Goal: Information Seeking & Learning: Learn about a topic

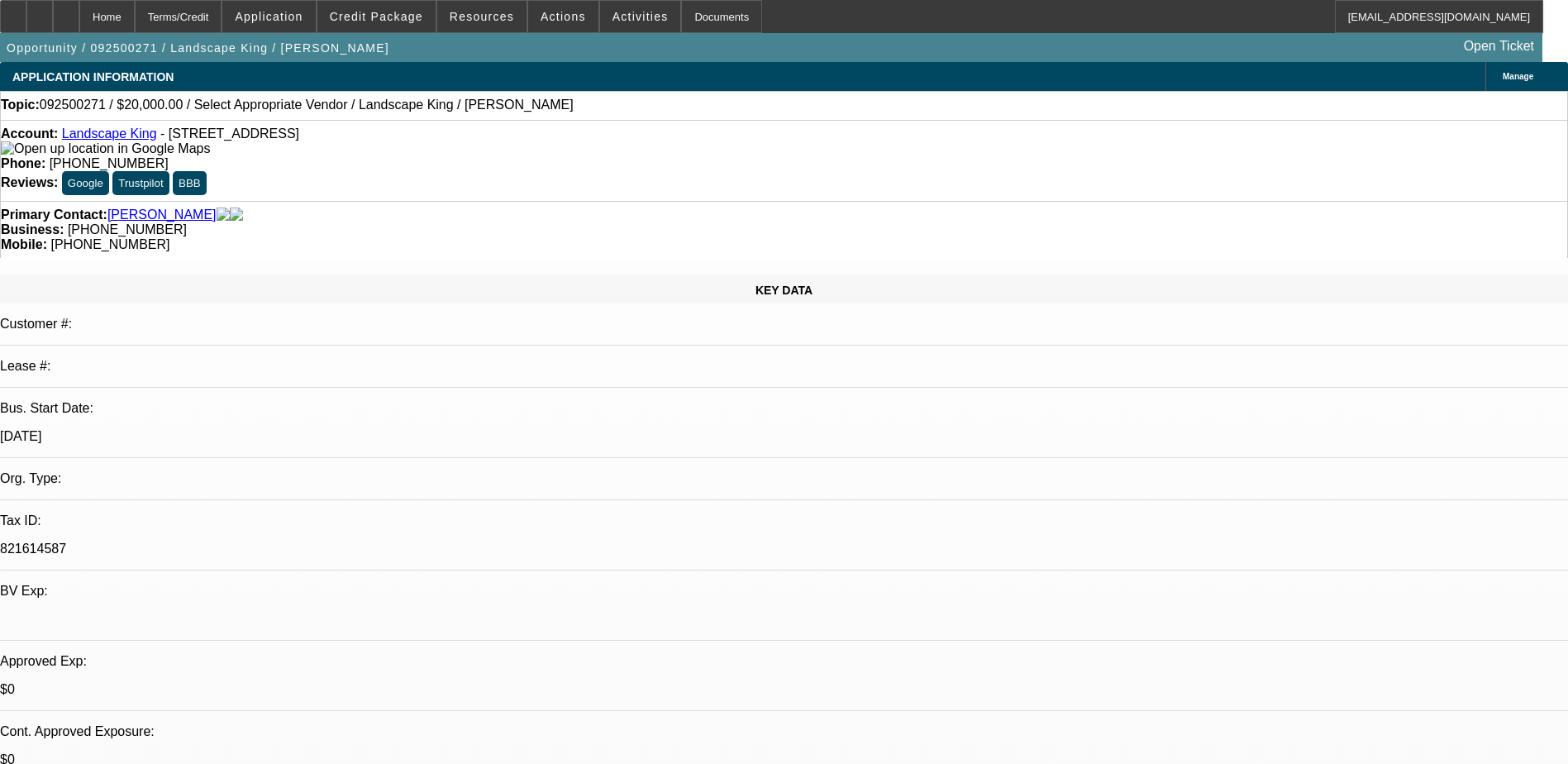
select select "0"
select select "2"
select select "0.1"
select select "4"
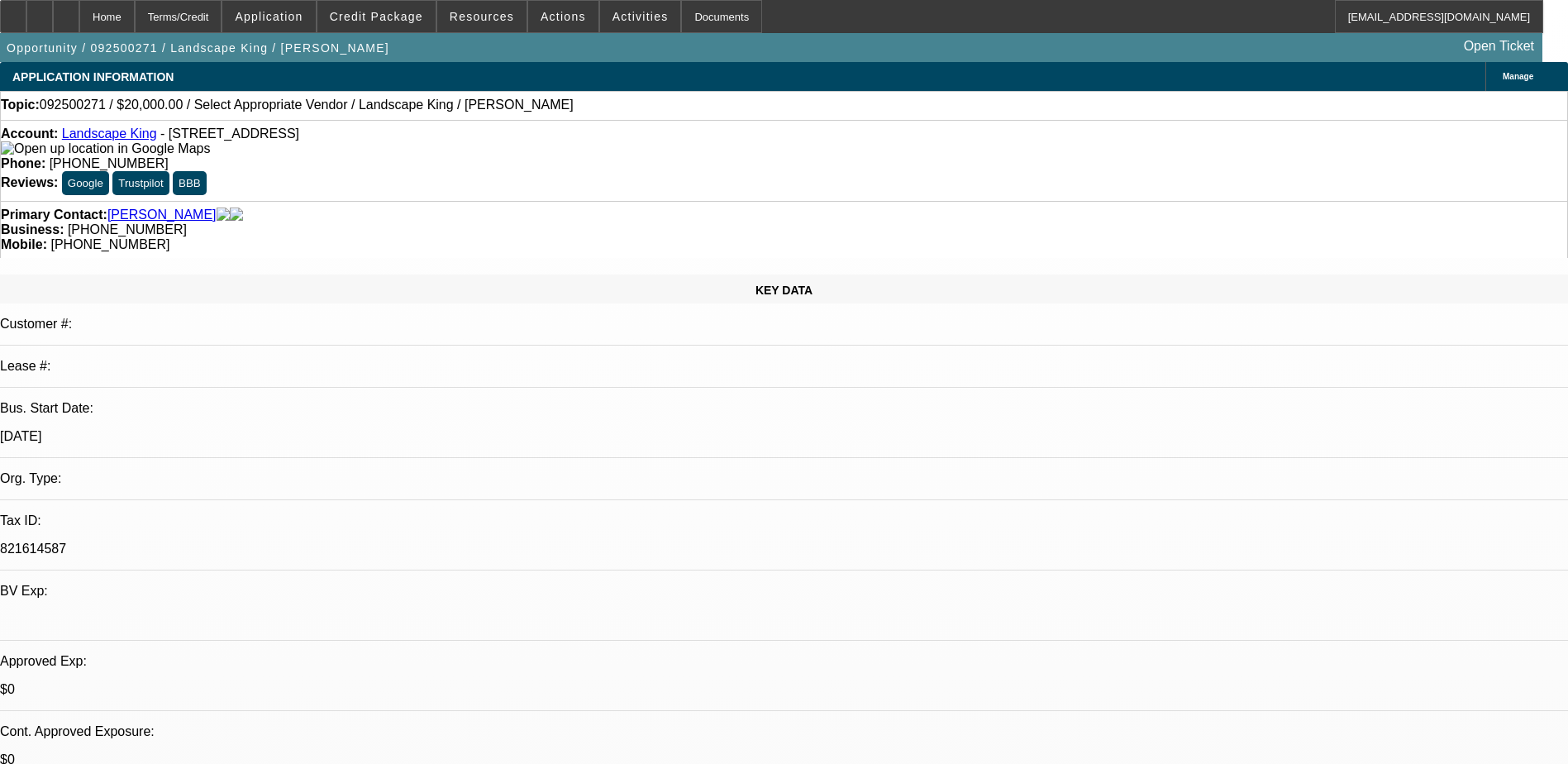
select select "0"
select select "2"
select select "0.1"
select select "1"
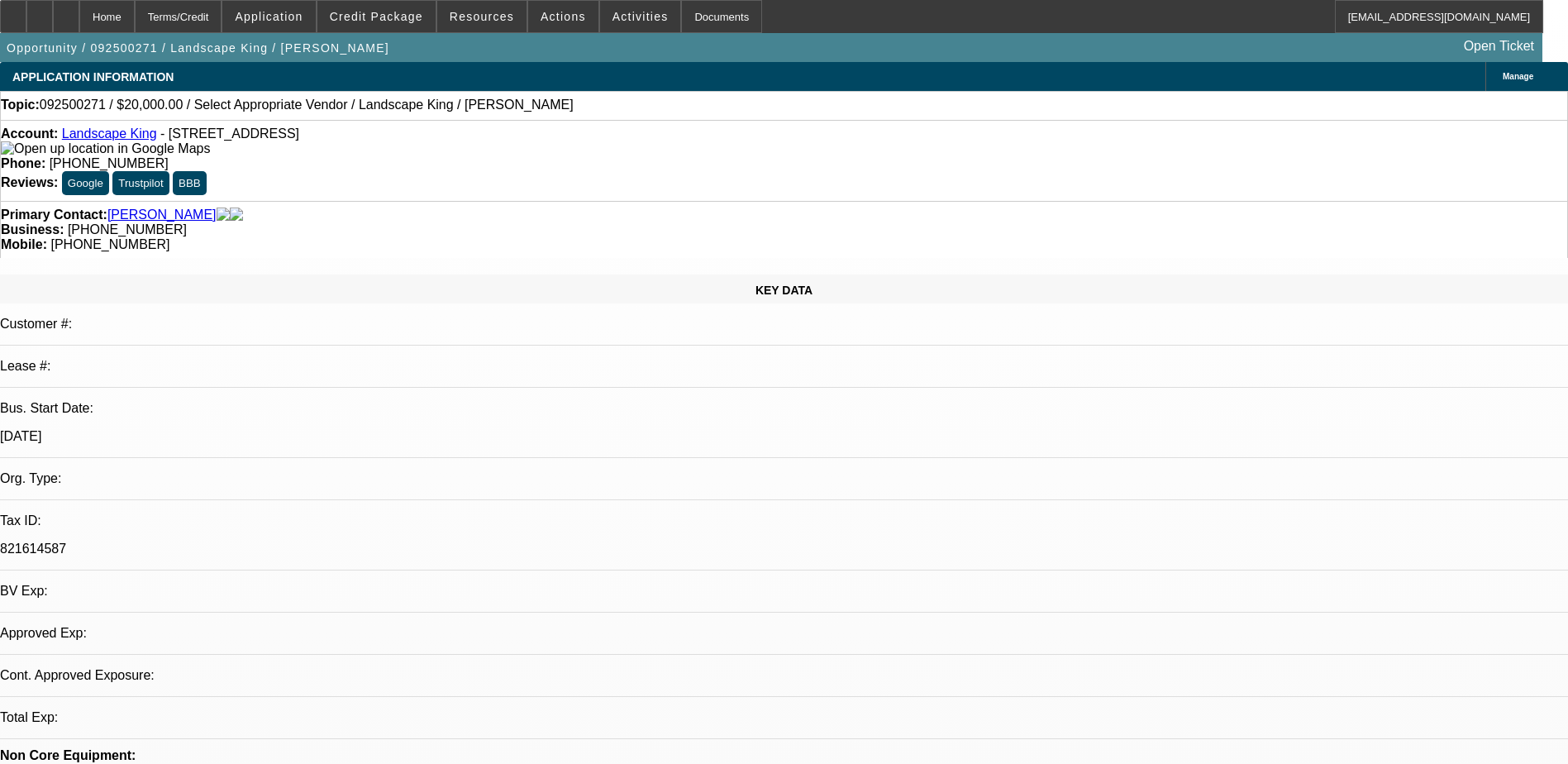
select select "2"
select select "4"
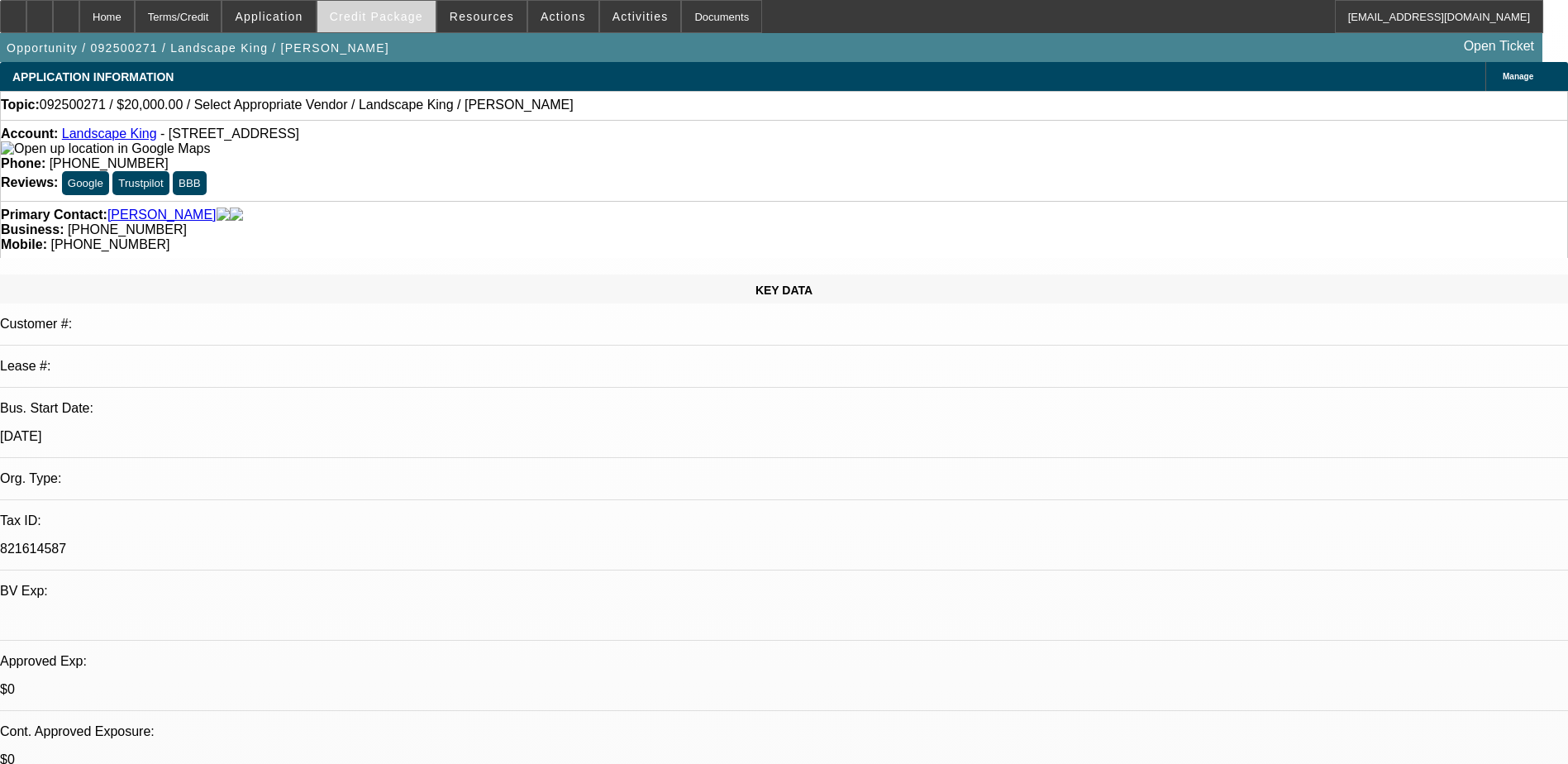
click at [417, 12] on span "Credit Package" at bounding box center [376, 17] width 93 height 13
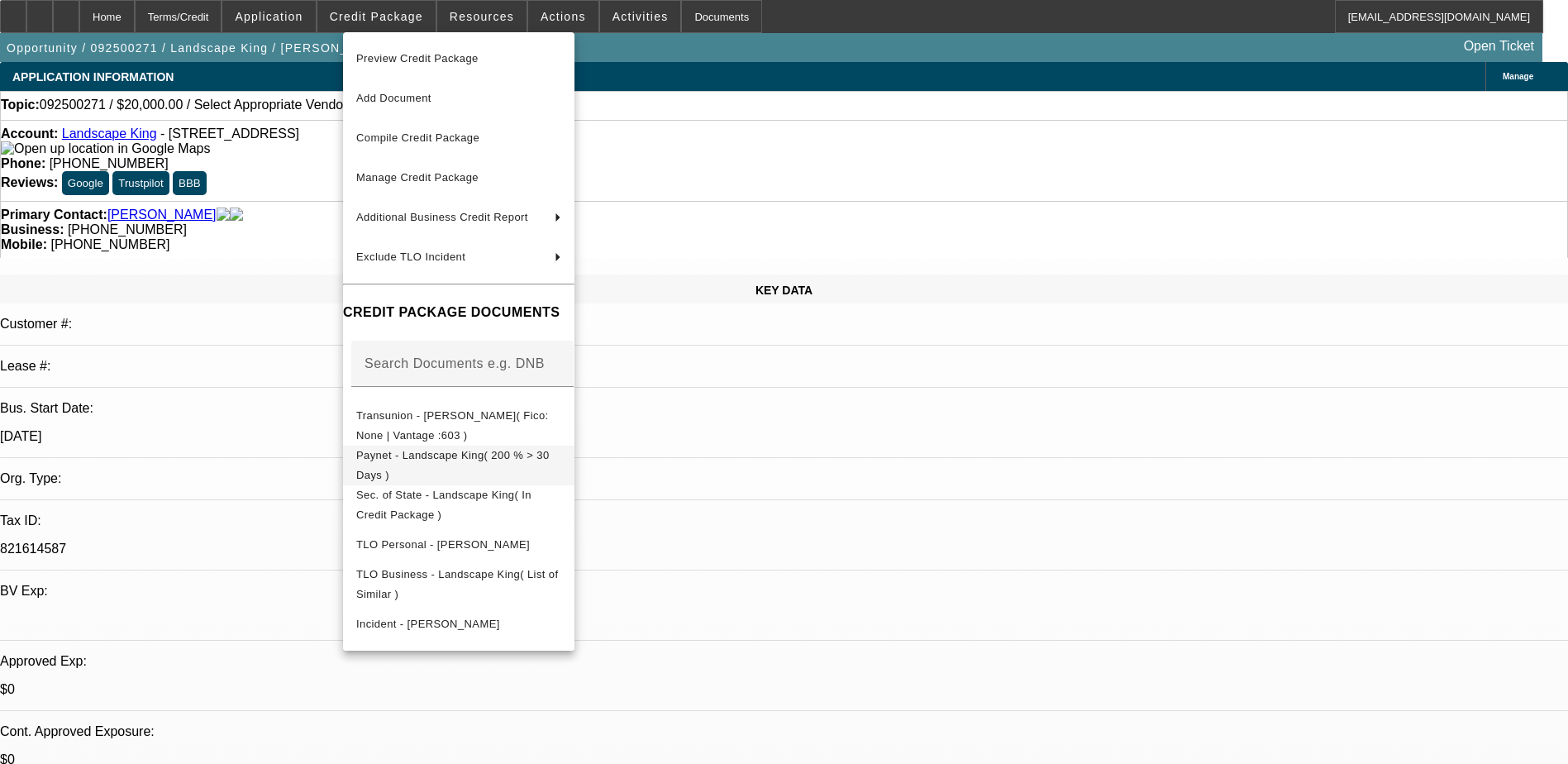
click at [454, 454] on span "Paynet - Landscape King( 200 % > 30 Days )" at bounding box center [453, 465] width 194 height 32
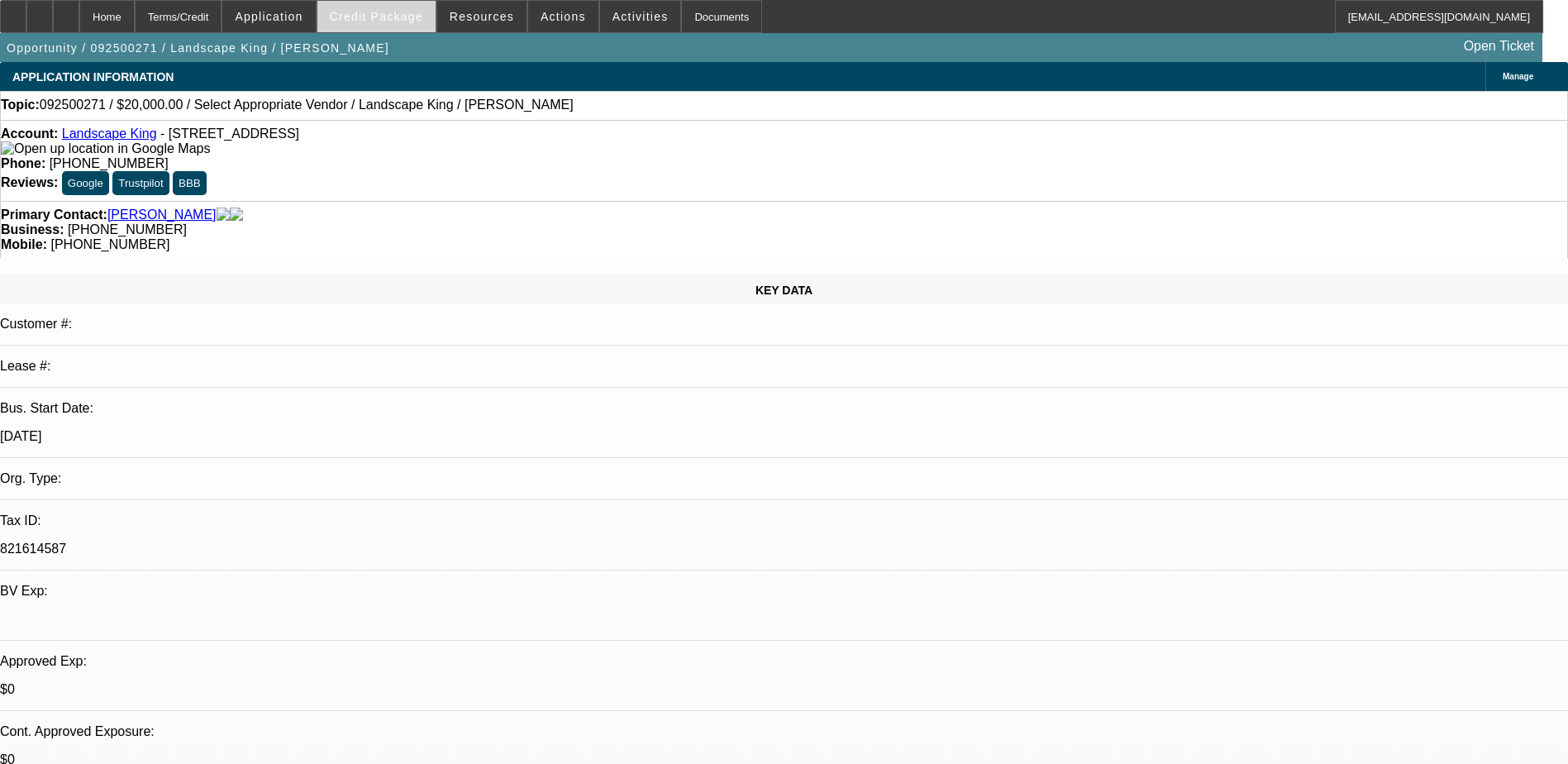
click at [388, 16] on span "Credit Package" at bounding box center [376, 17] width 93 height 13
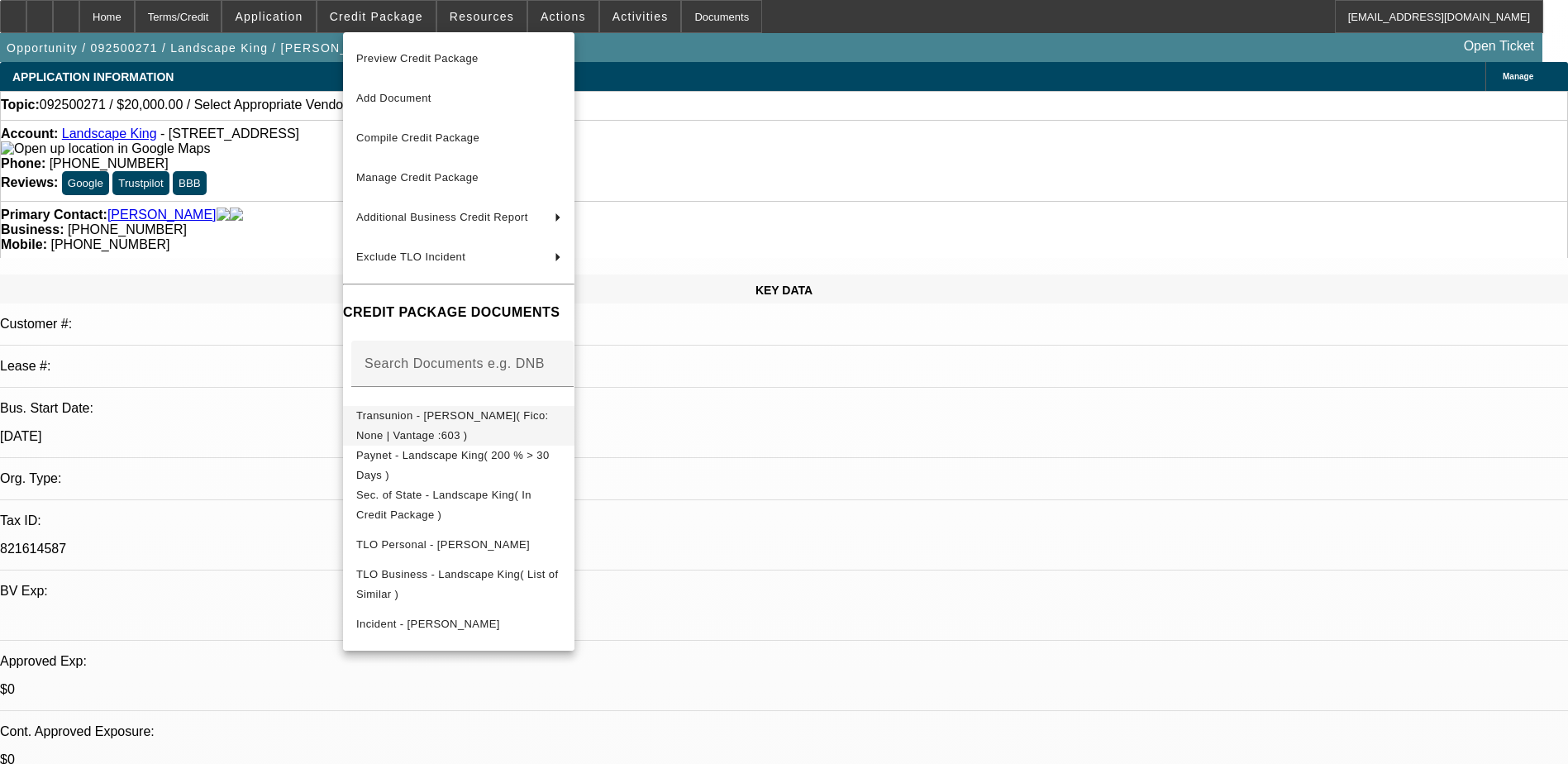
click at [440, 428] on span "Transunion - King, Joseph( Fico: None | Vantage :603 )" at bounding box center [459, 426] width 205 height 40
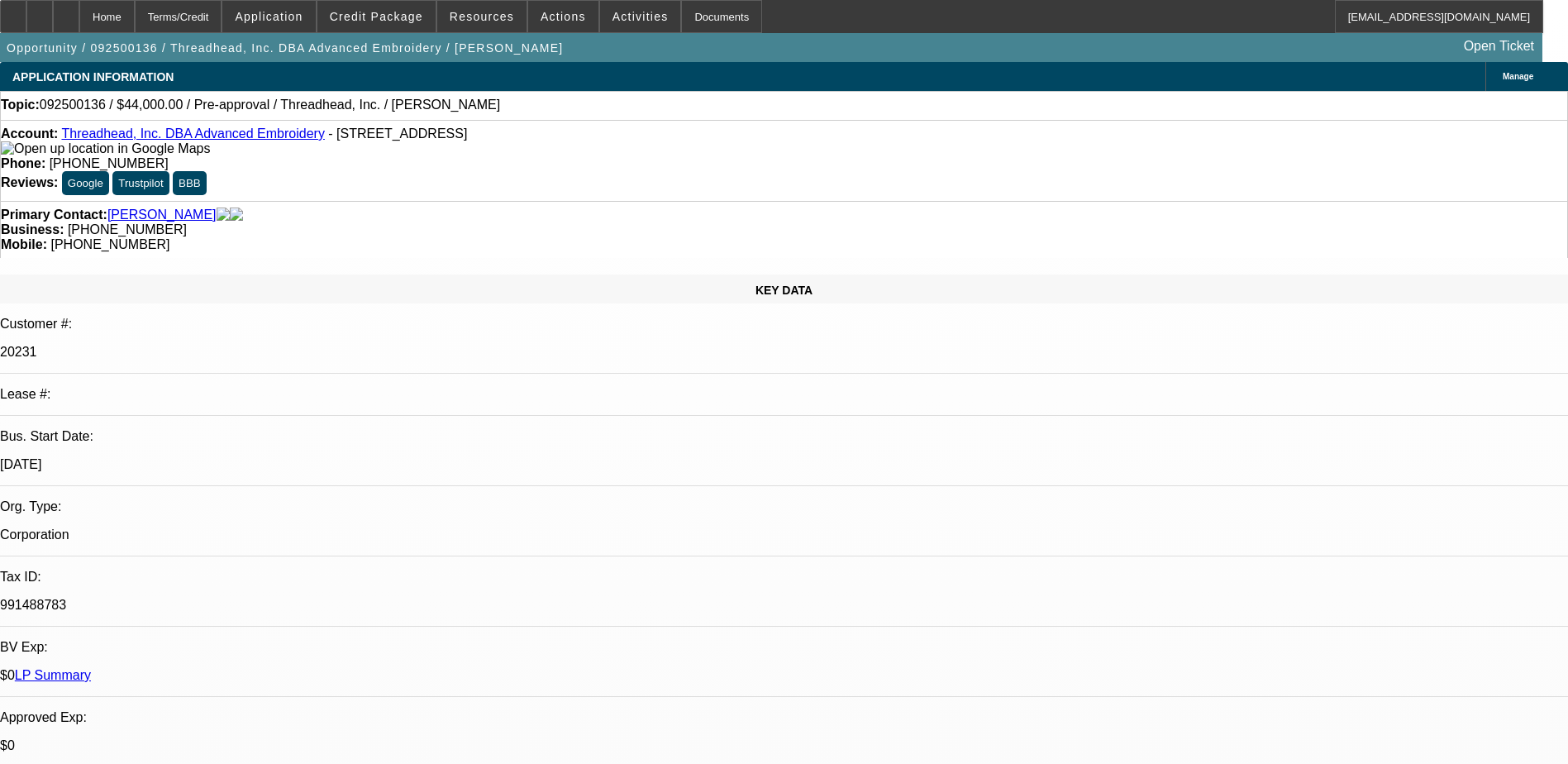
select select "0"
select select "2"
select select "0.1"
select select "1"
select select "2"
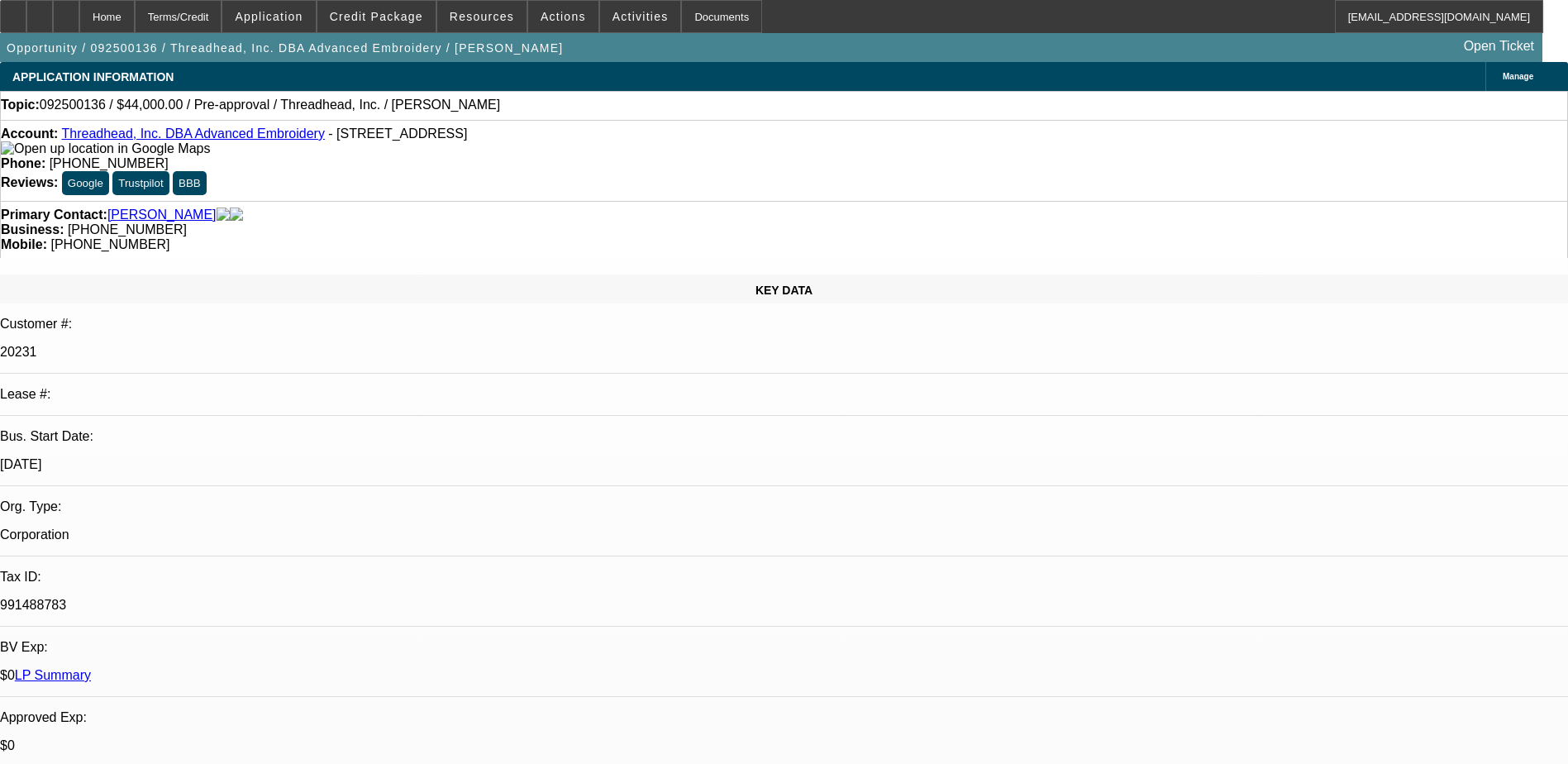
select select "4"
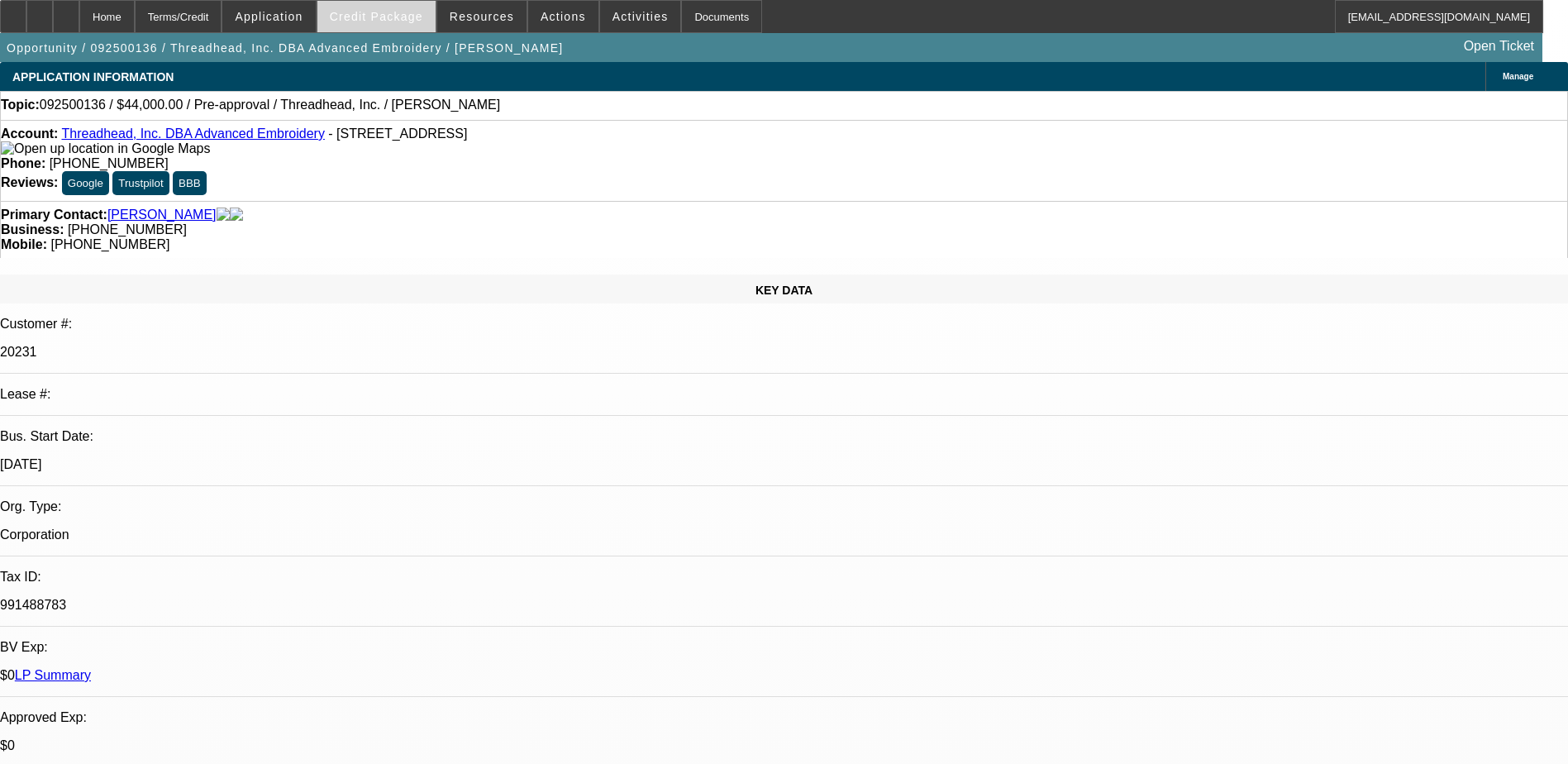
click at [380, 21] on span "Credit Package" at bounding box center [376, 17] width 93 height 13
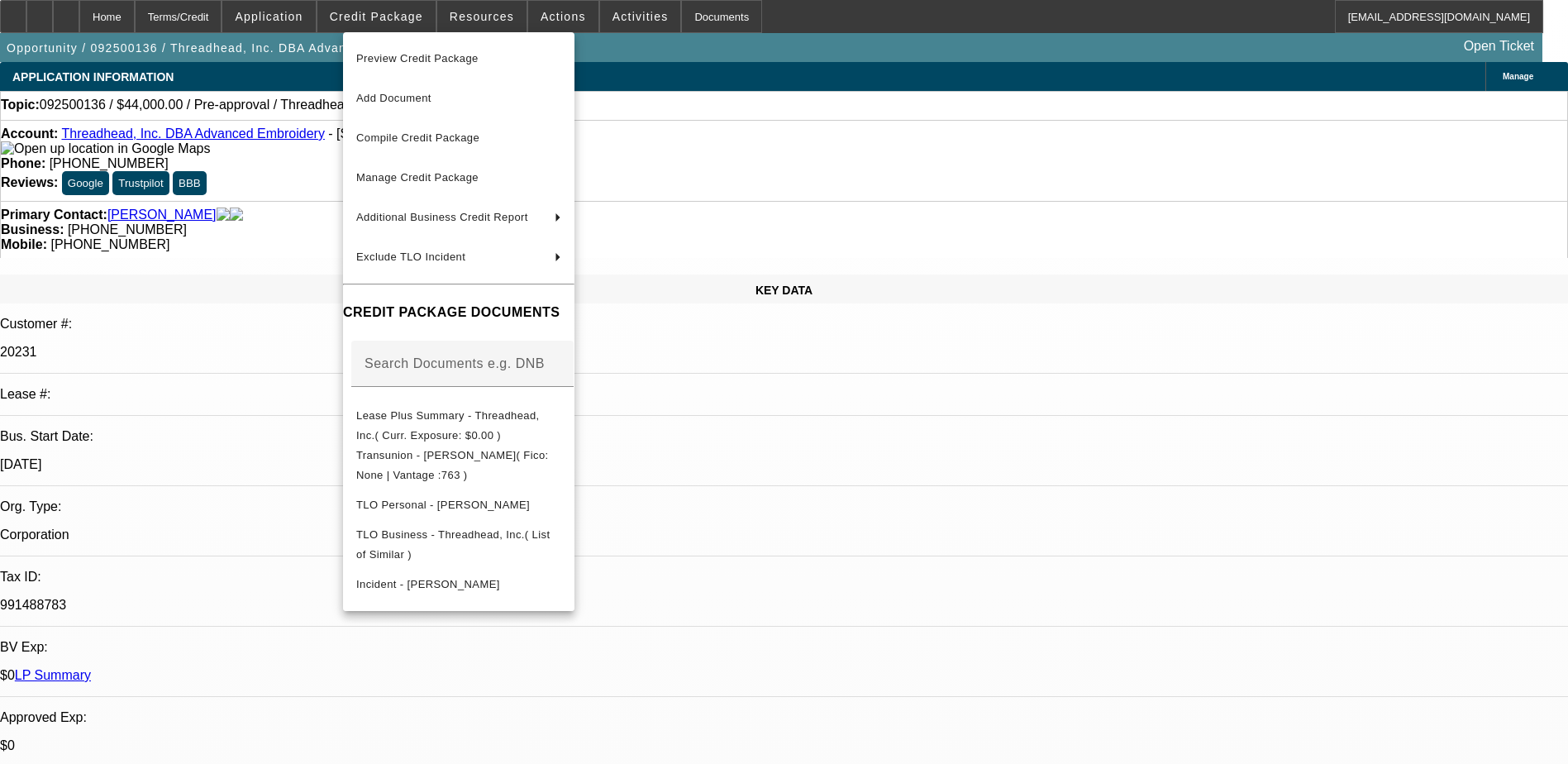
drag, startPoint x: 284, startPoint y: 180, endPoint x: 160, endPoint y: 79, distance: 159.9
click at [284, 179] on div at bounding box center [784, 382] width 1568 height 764
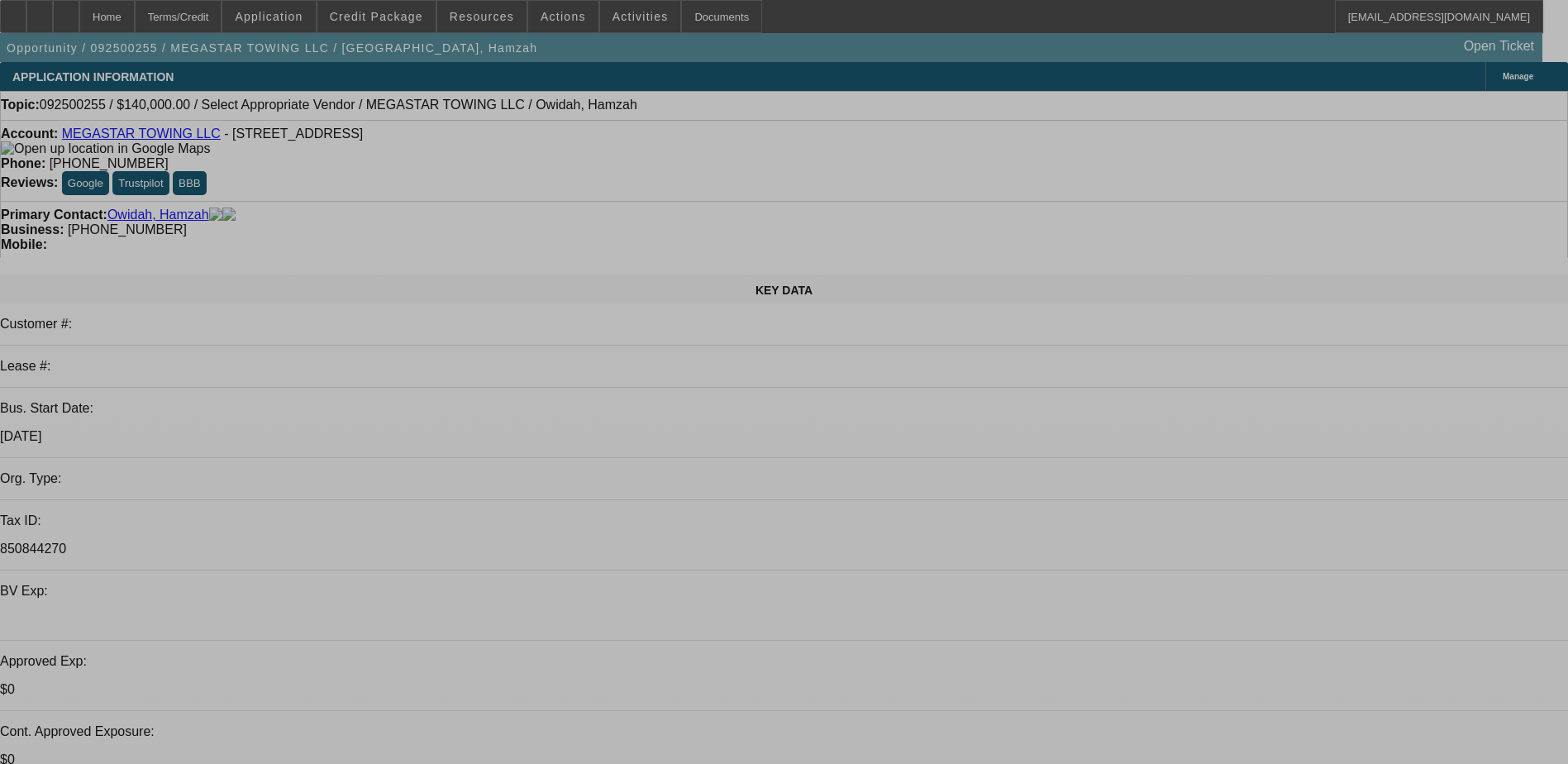
select select "0"
select select "2"
select select "0.1"
select select "4"
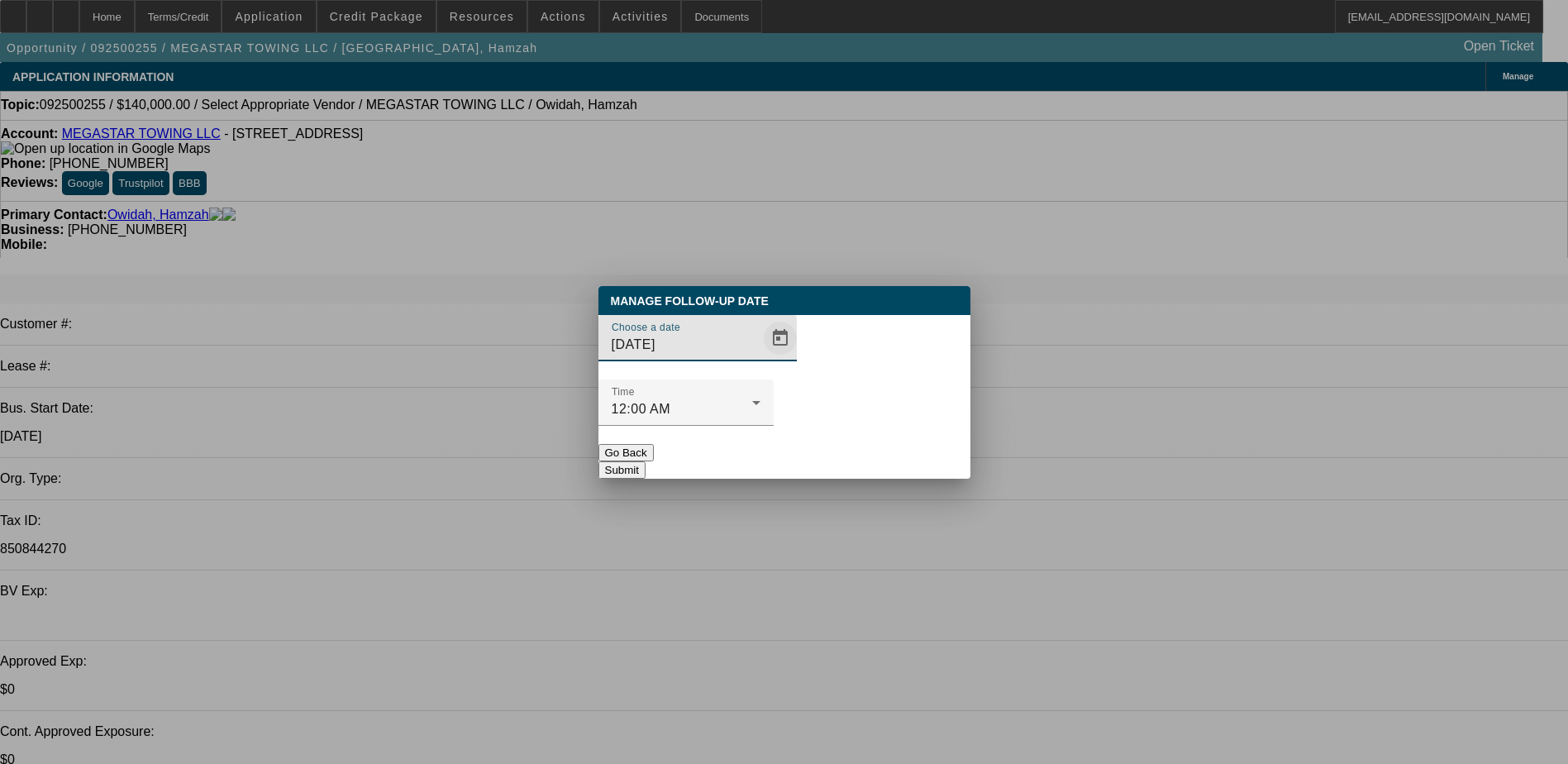
click at [761, 358] on span "Open calendar" at bounding box center [781, 338] width 40 height 40
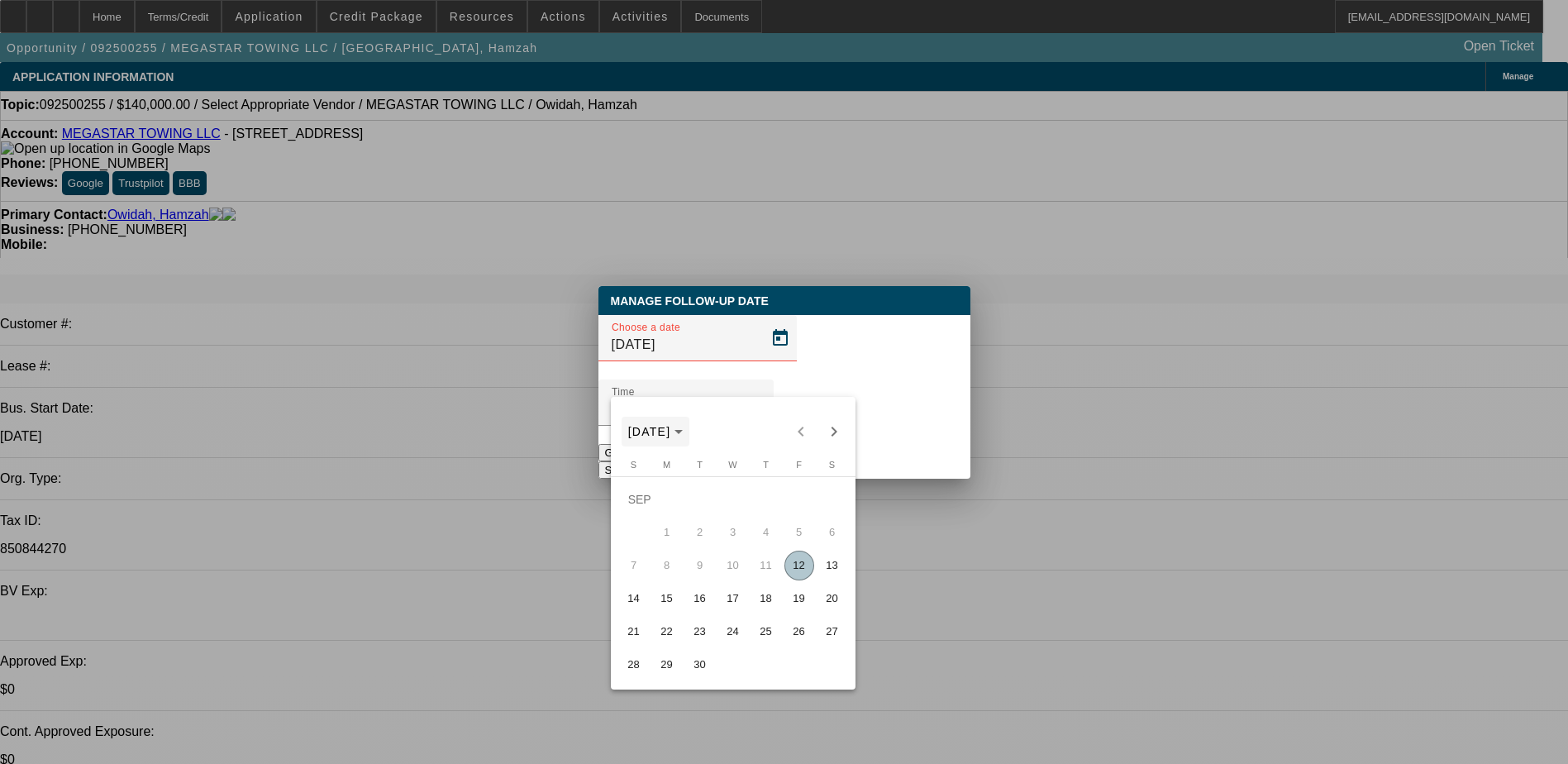
click at [663, 432] on span "SEP 2025" at bounding box center [650, 432] width 43 height 13
click at [663, 432] on span "2002 – 2025" at bounding box center [679, 432] width 101 height 13
drag, startPoint x: 806, startPoint y: 570, endPoint x: 804, endPoint y: 553, distance: 17.1
click at [806, 567] on span "12" at bounding box center [800, 566] width 30 height 30
type input "9/12/2025"
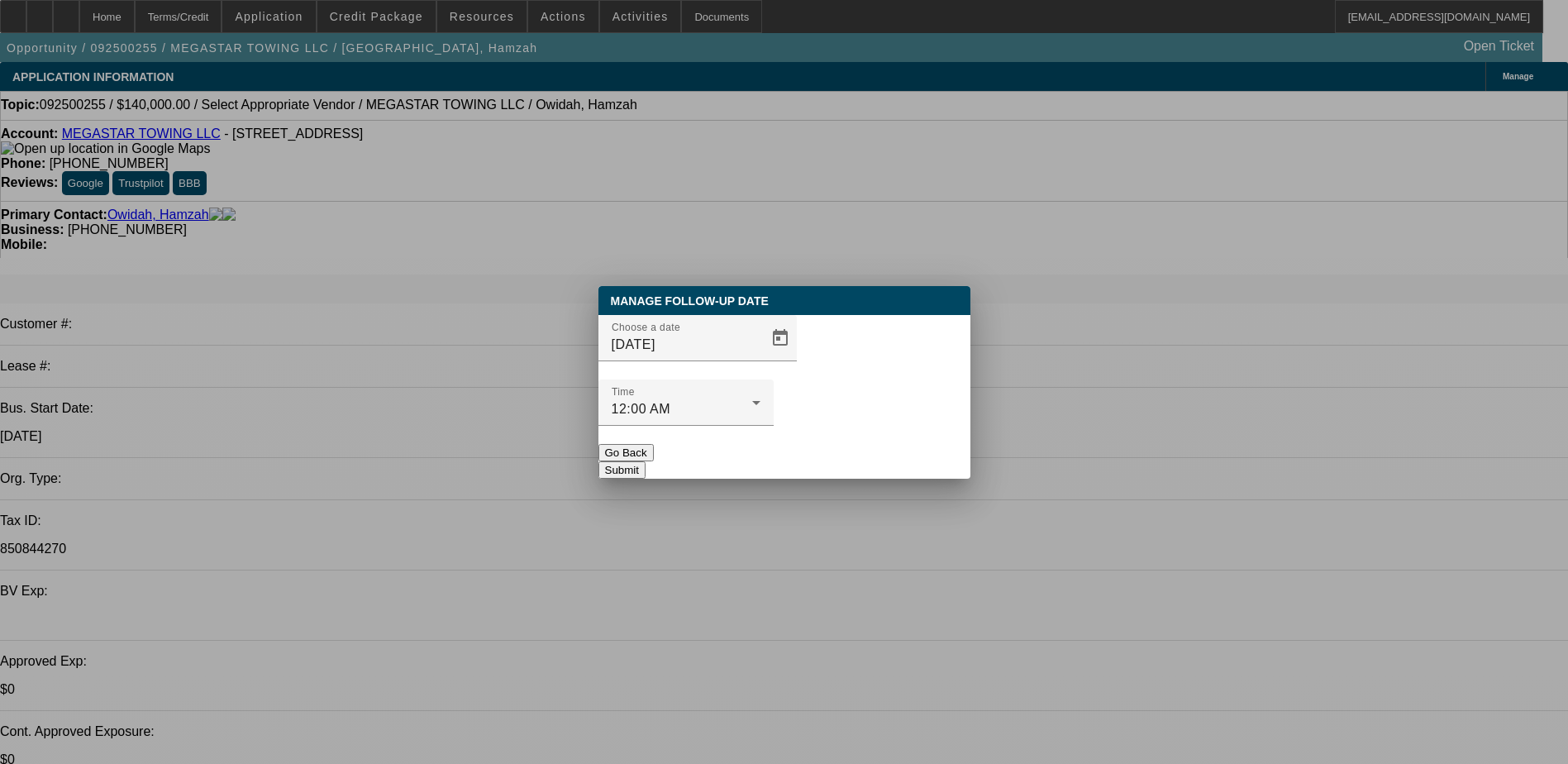
click at [646, 461] on button "Submit" at bounding box center [622, 470] width 47 height 17
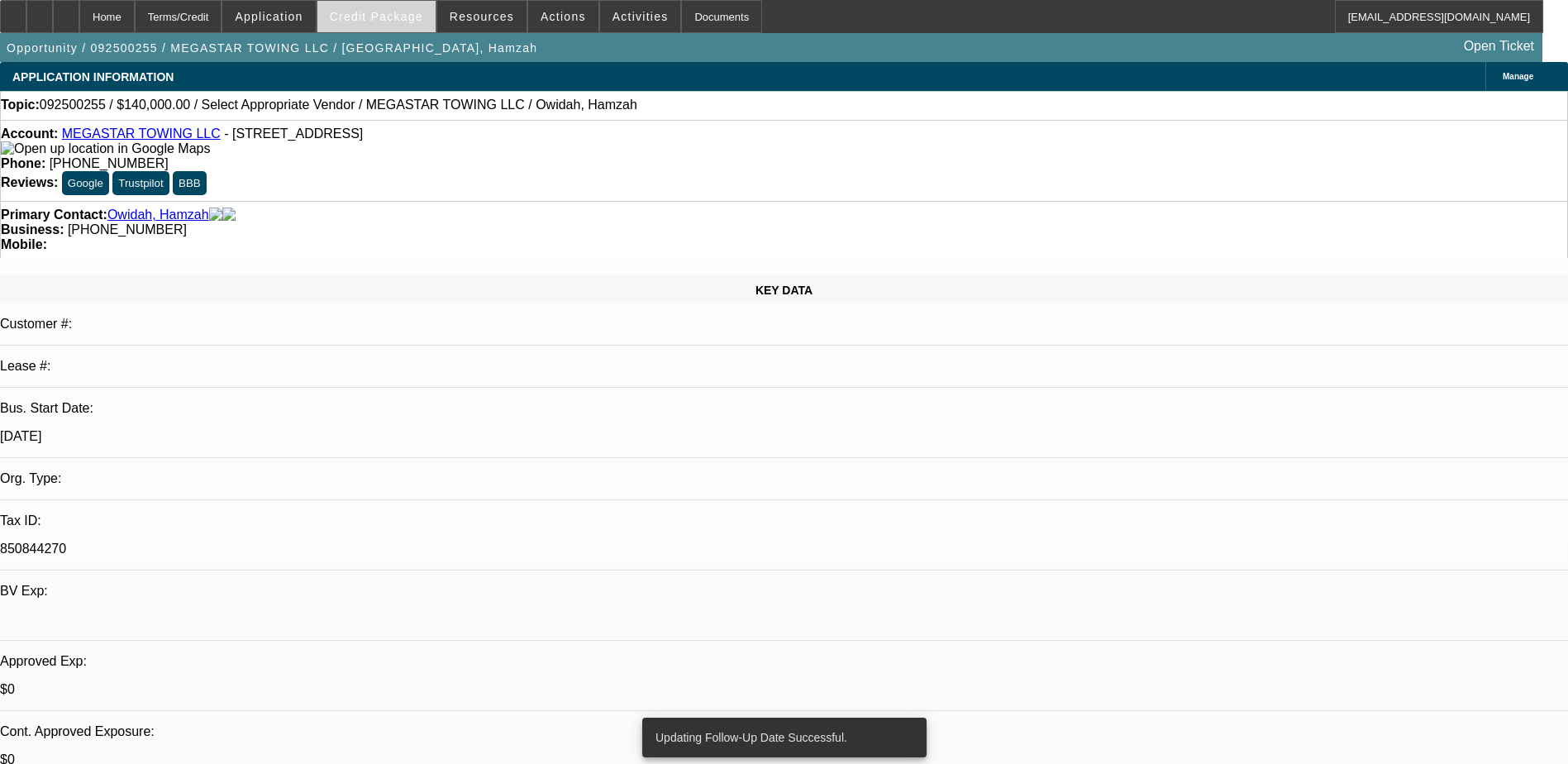
click at [373, 25] on span at bounding box center [376, 17] width 118 height 40
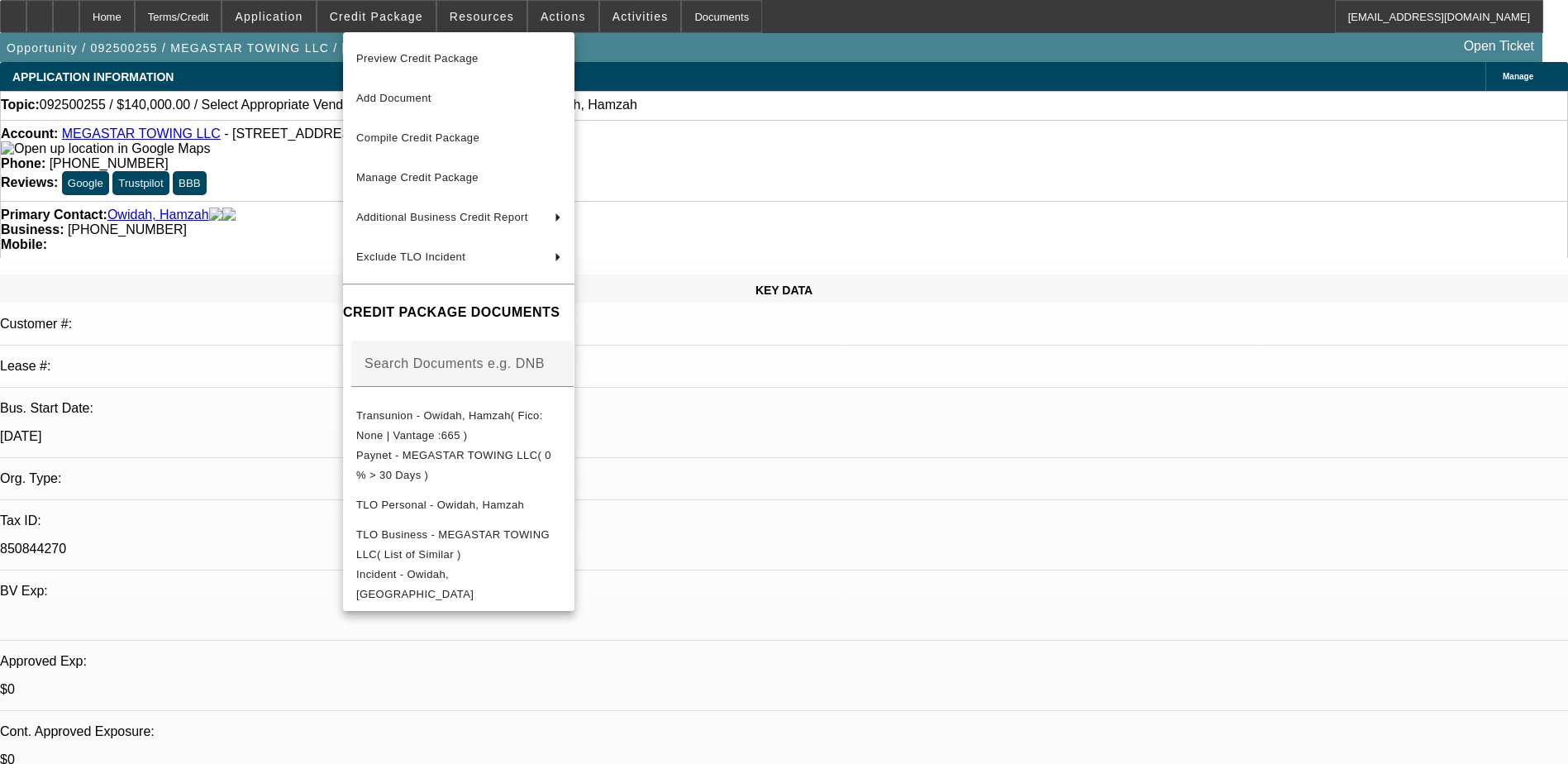
click at [1188, 715] on div at bounding box center [784, 382] width 1568 height 764
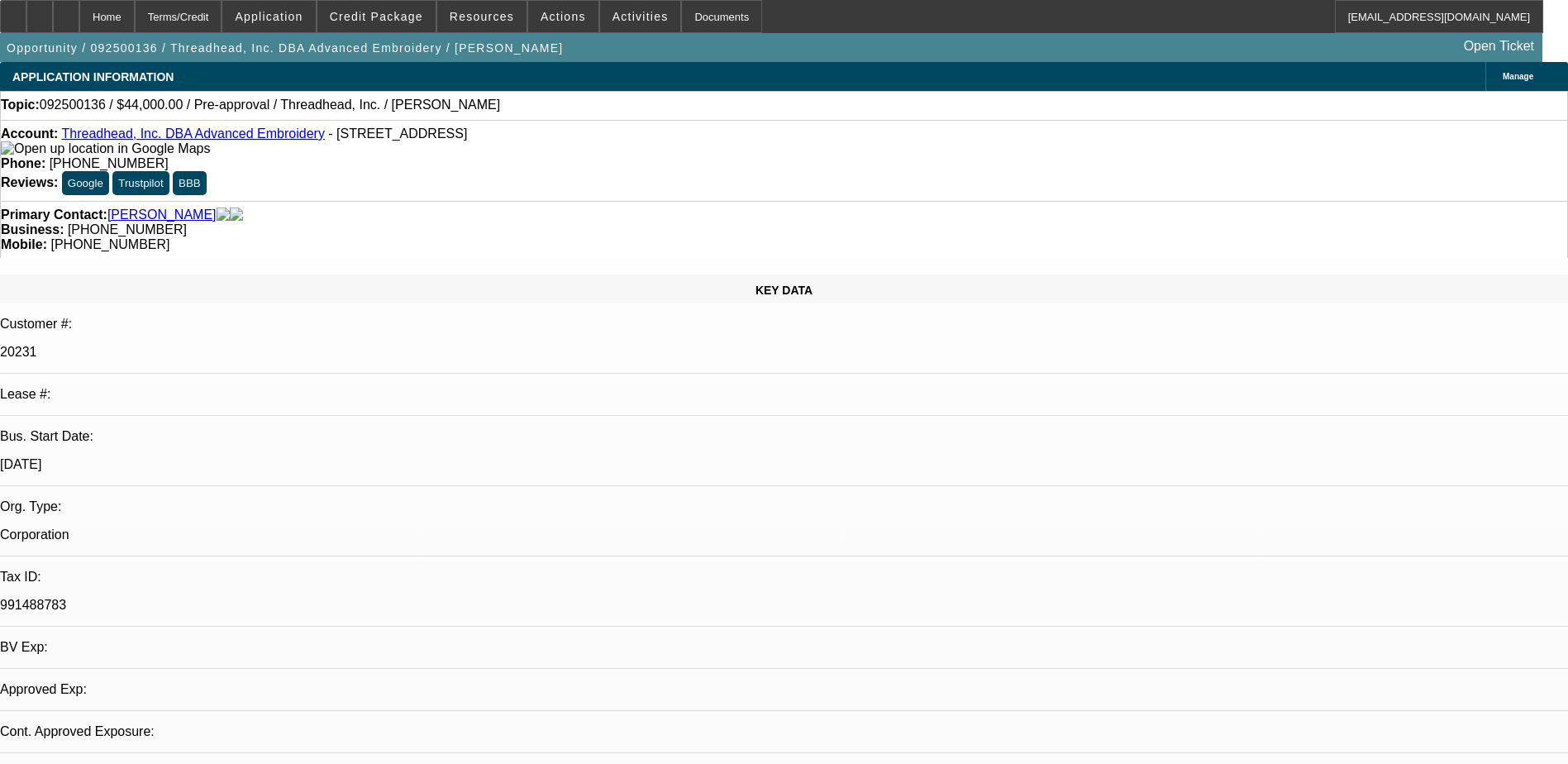
select select "0"
select select "2"
select select "0.1"
select select "4"
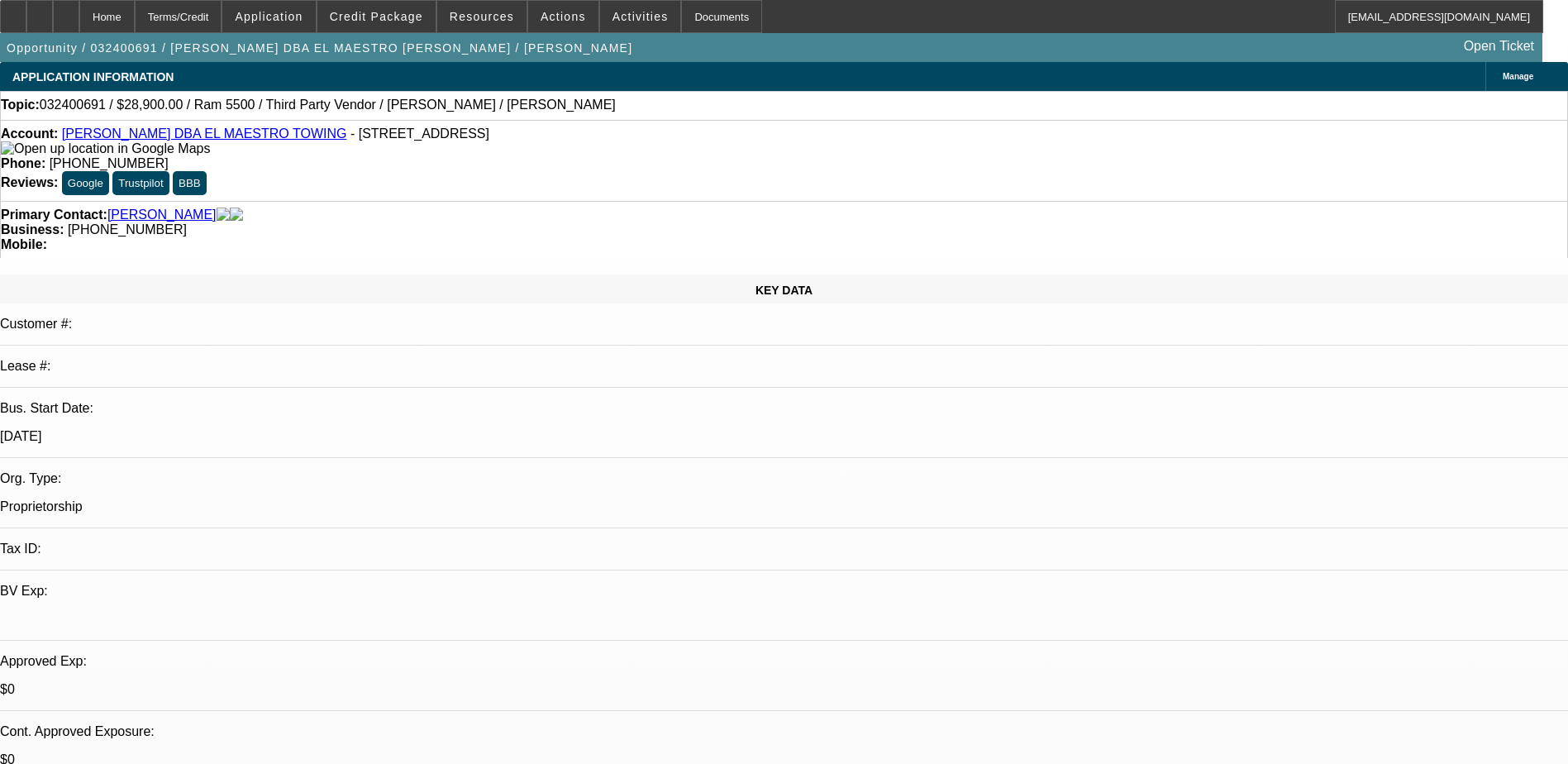
select select "0"
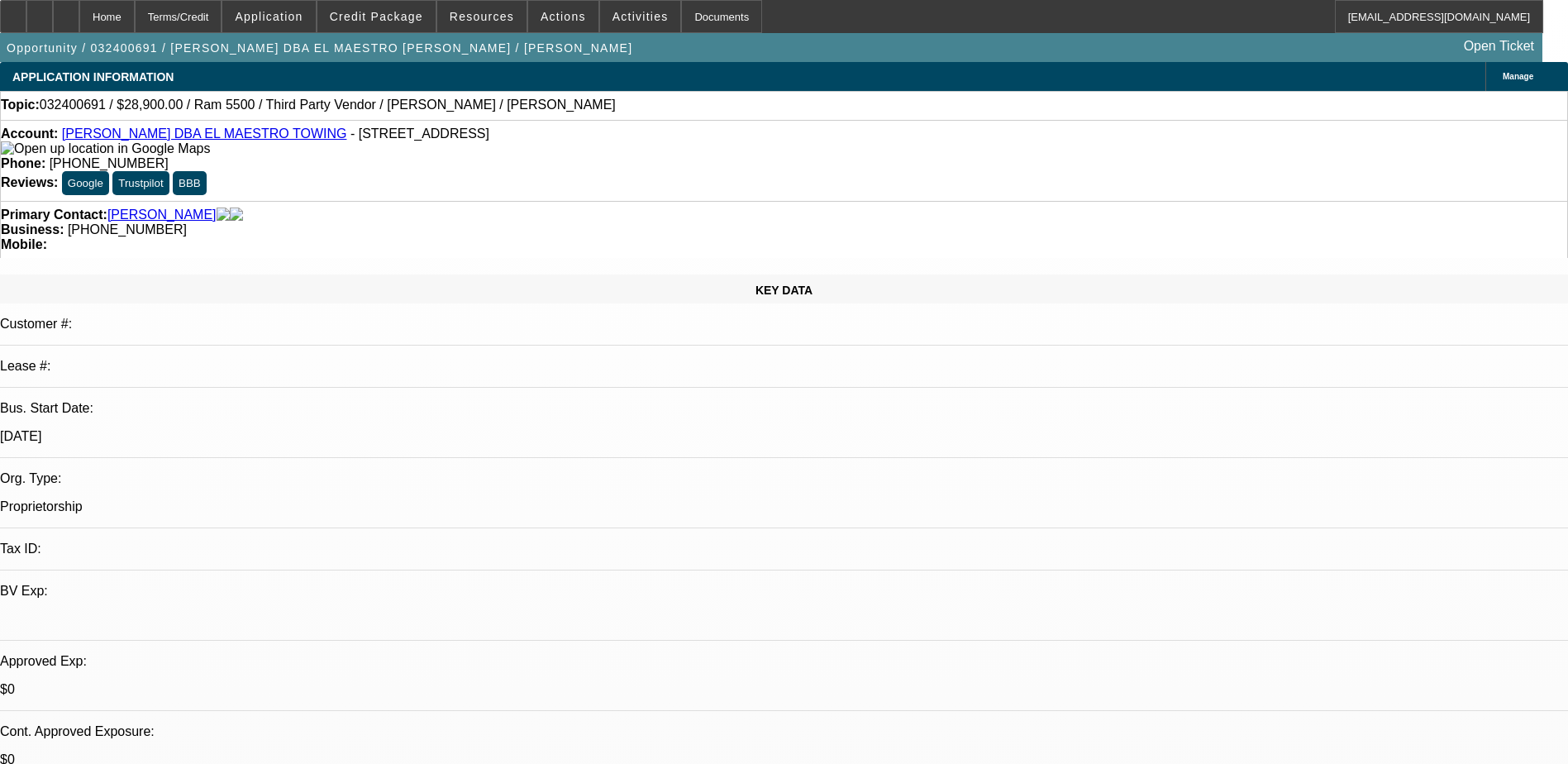
select select "0"
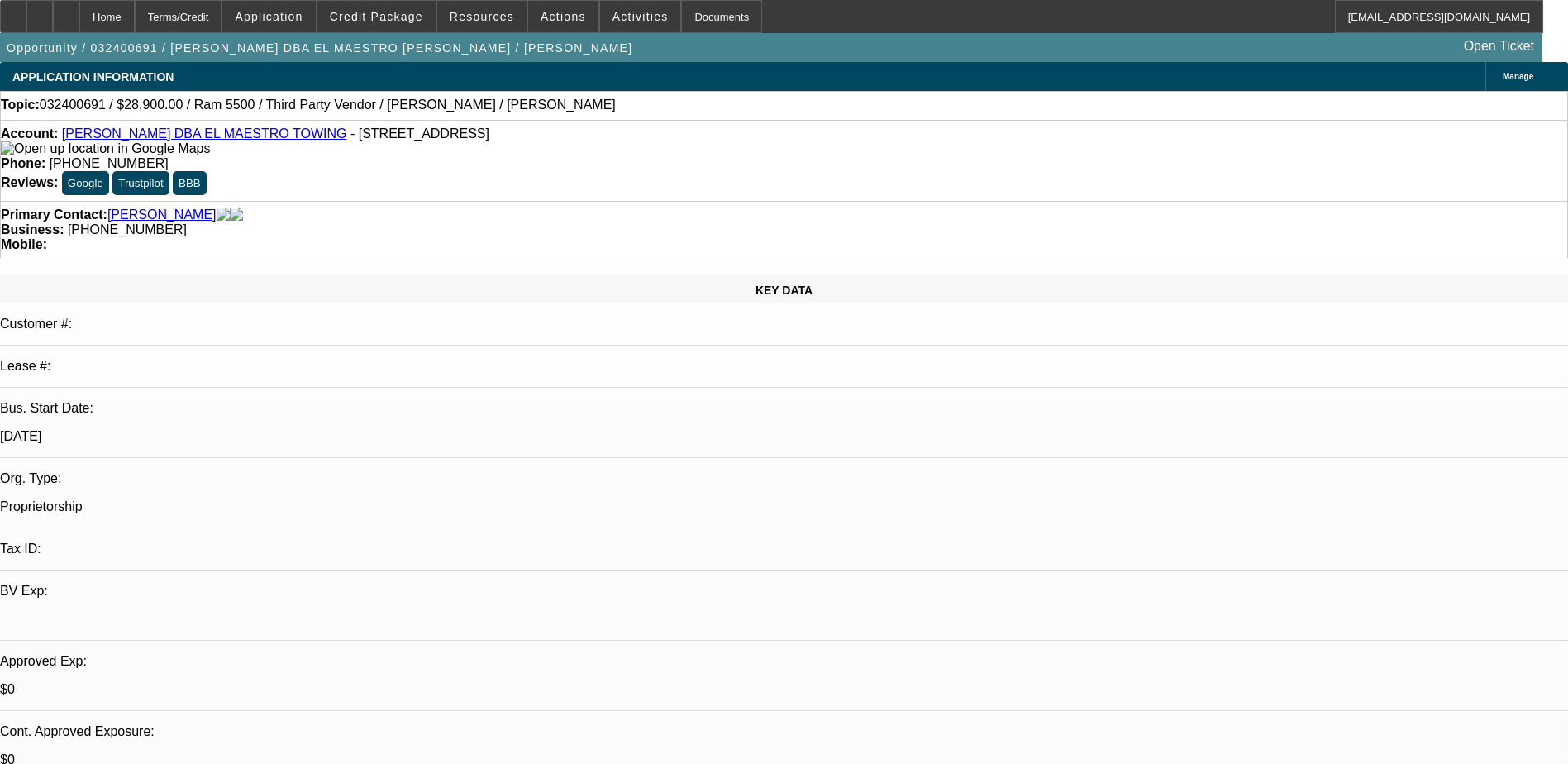
select select "0"
select select "1"
select select "6"
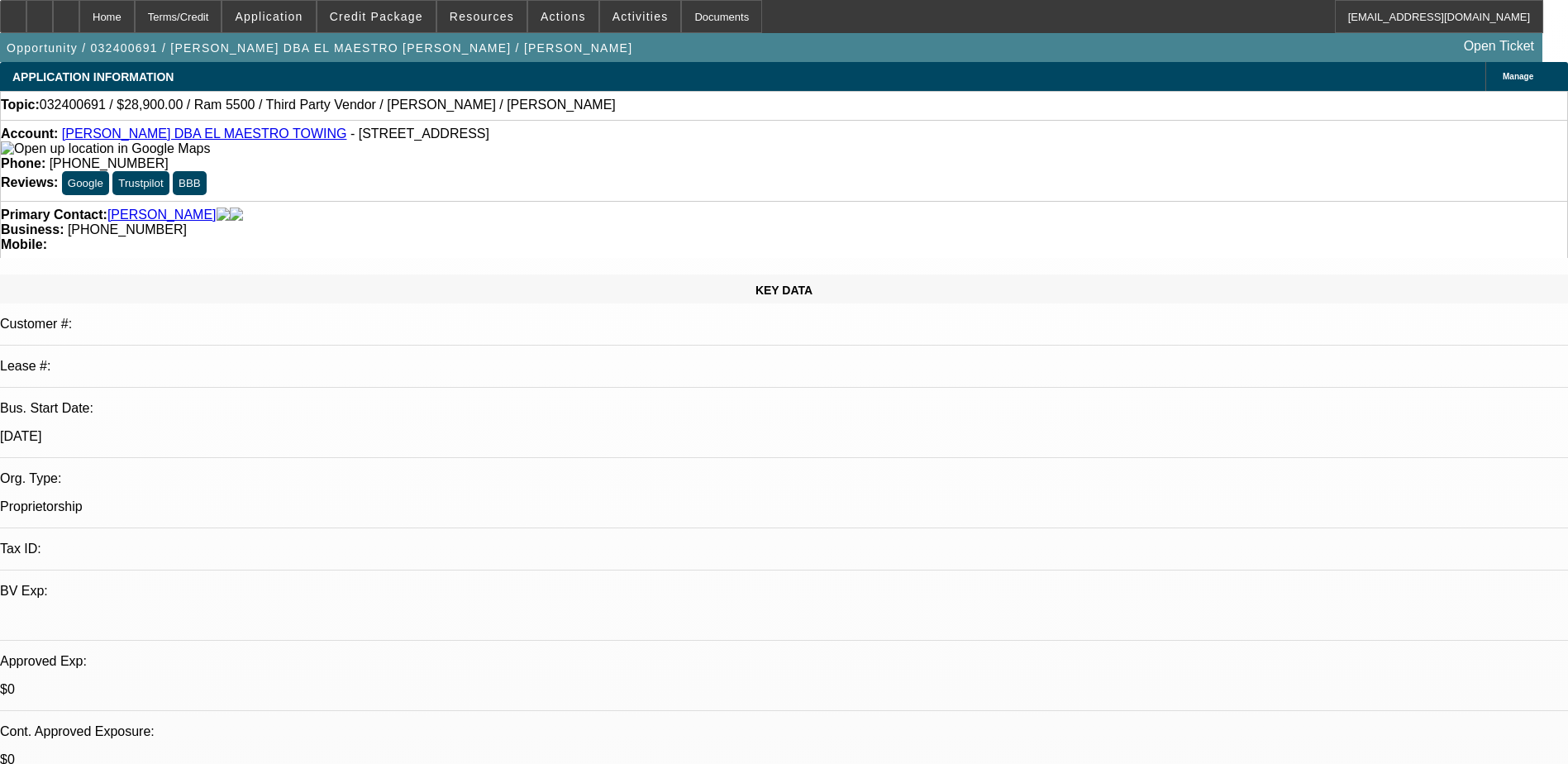
select select "1"
select select "6"
select select "1"
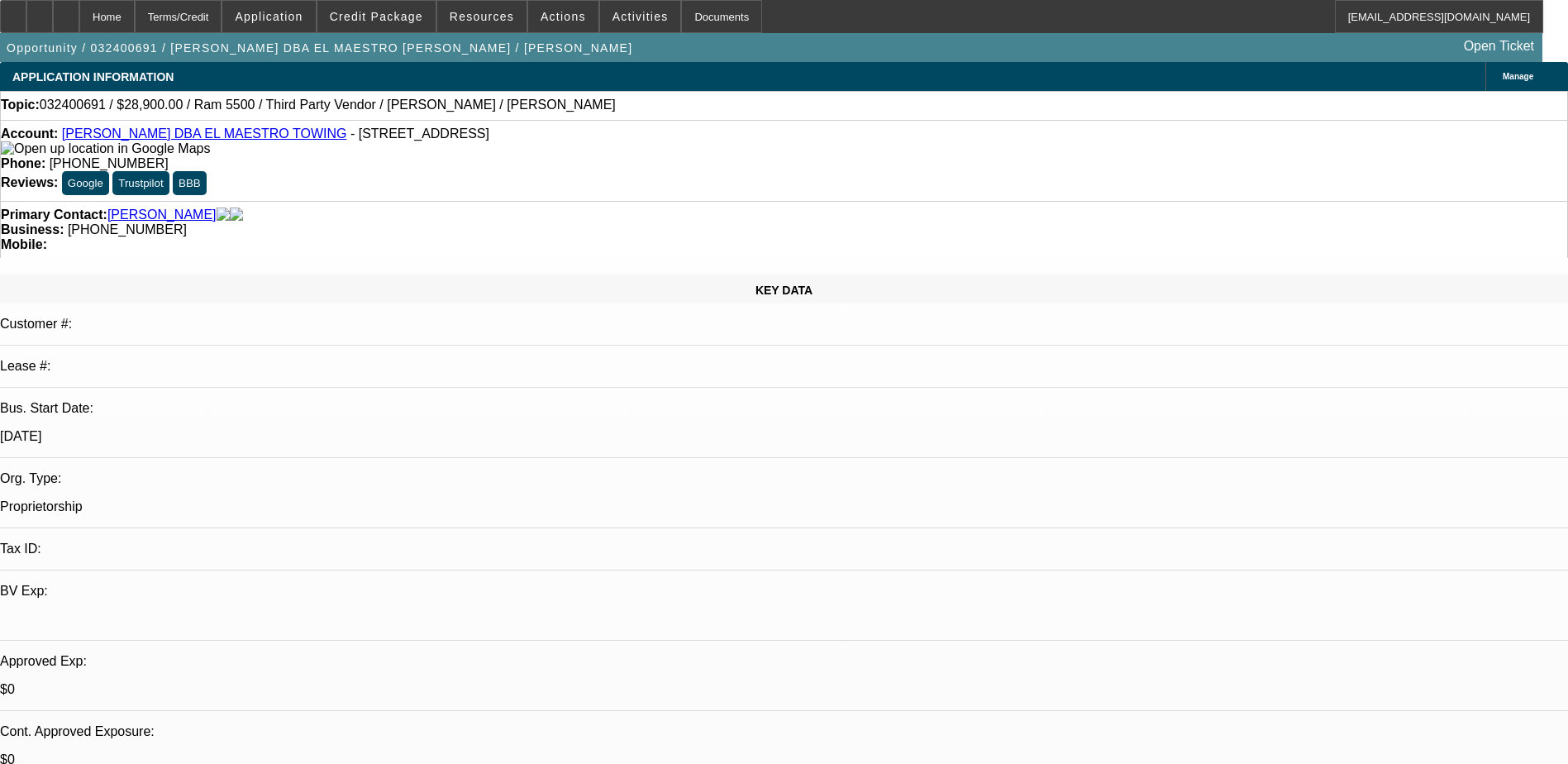
select select "6"
select select "1"
select select "6"
click at [447, 201] on div "Primary Contact: Henriquez, Fernando Business: (401) 241-0532 Mobile:" at bounding box center [784, 229] width 1568 height 57
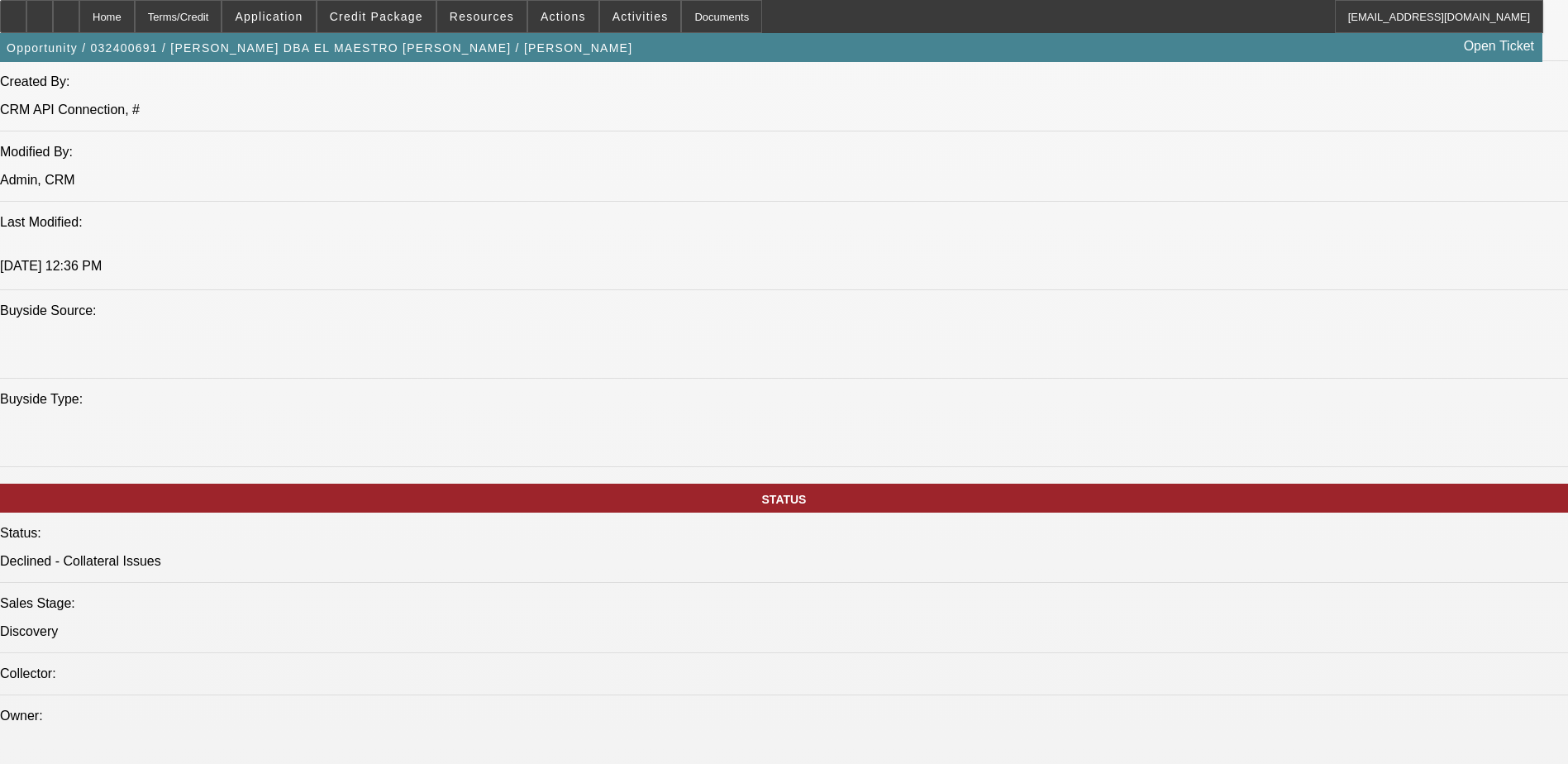
scroll to position [1425, 0]
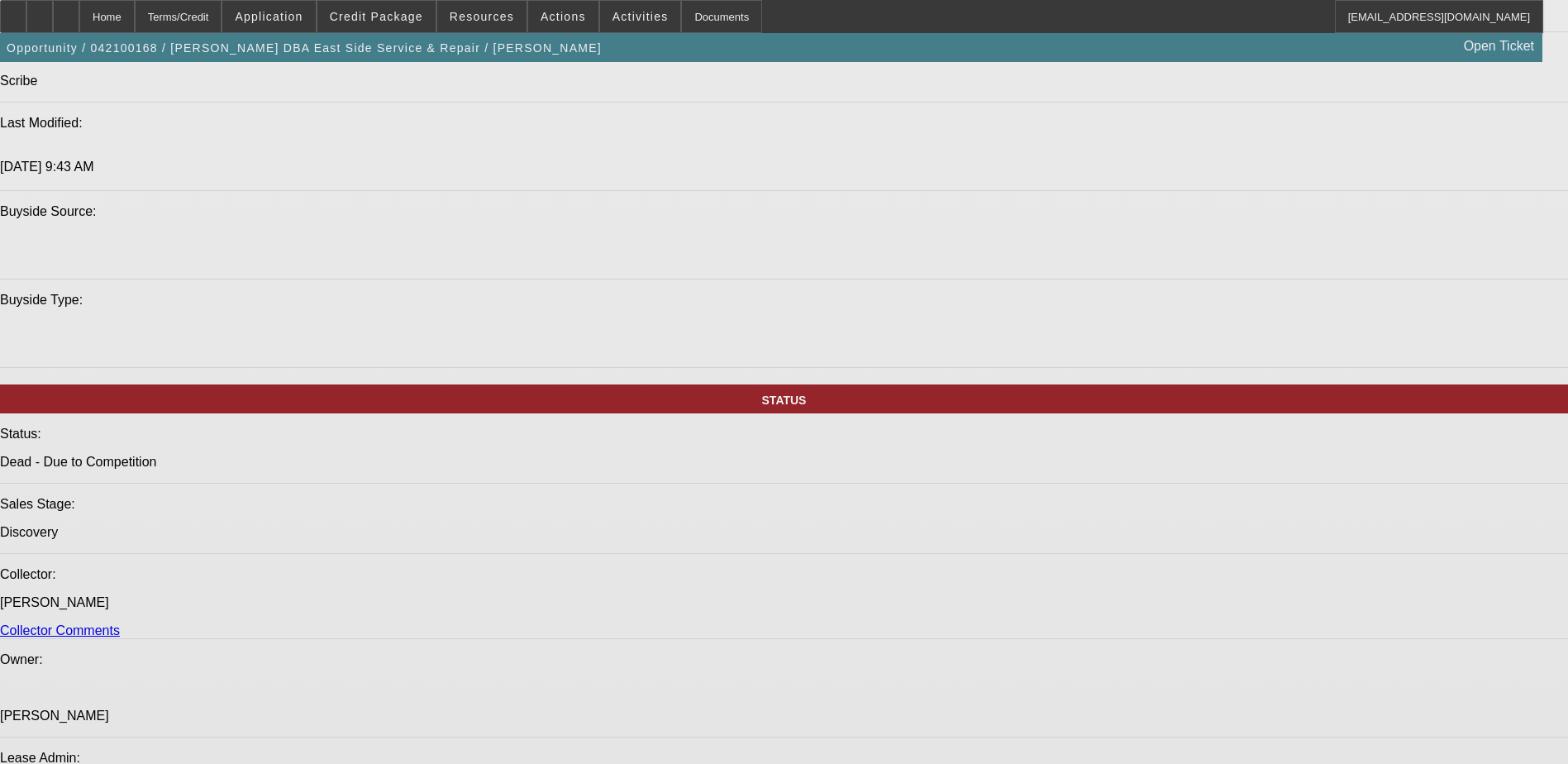
select select "0"
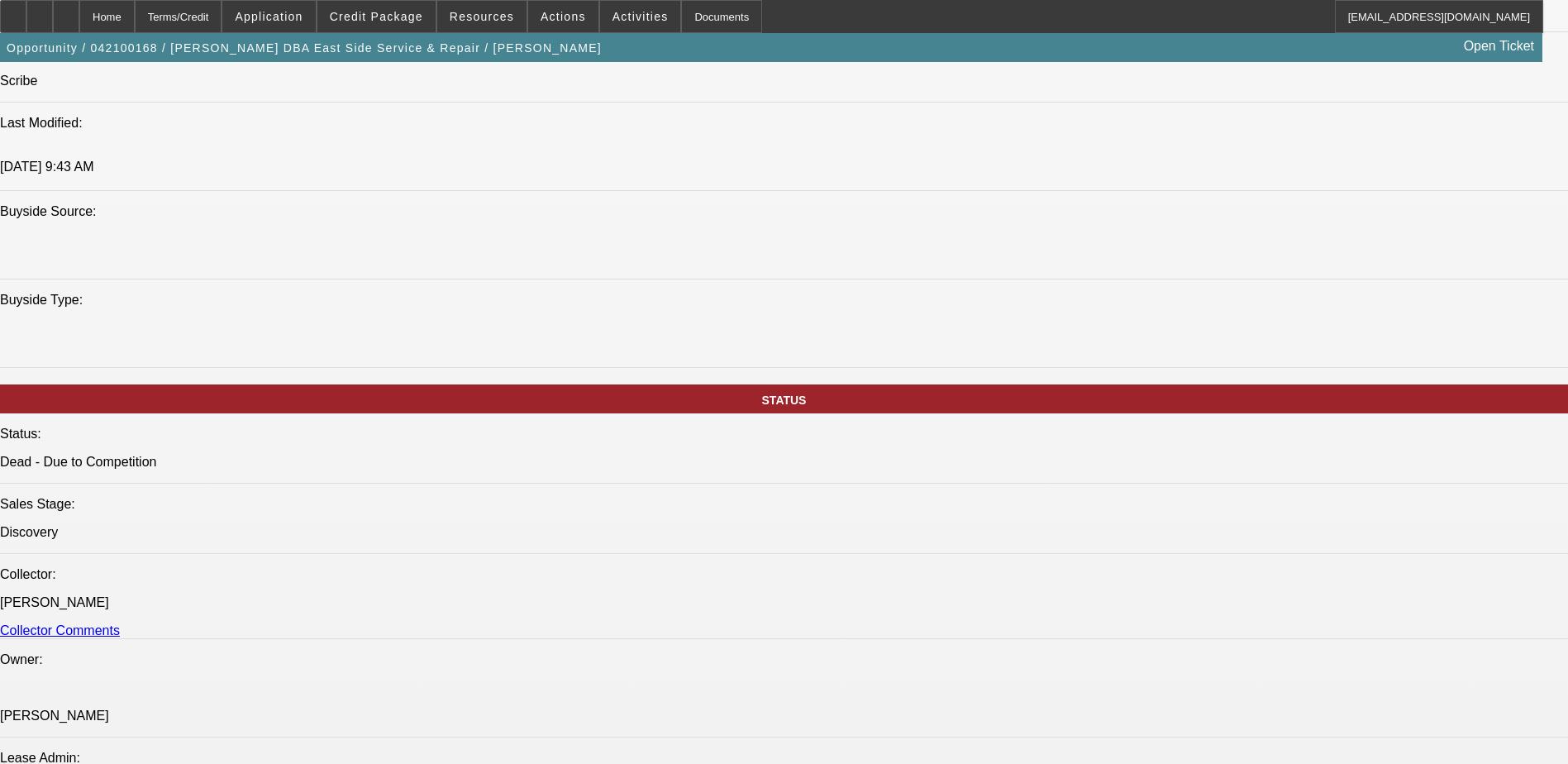
select select "0"
select select "0.1"
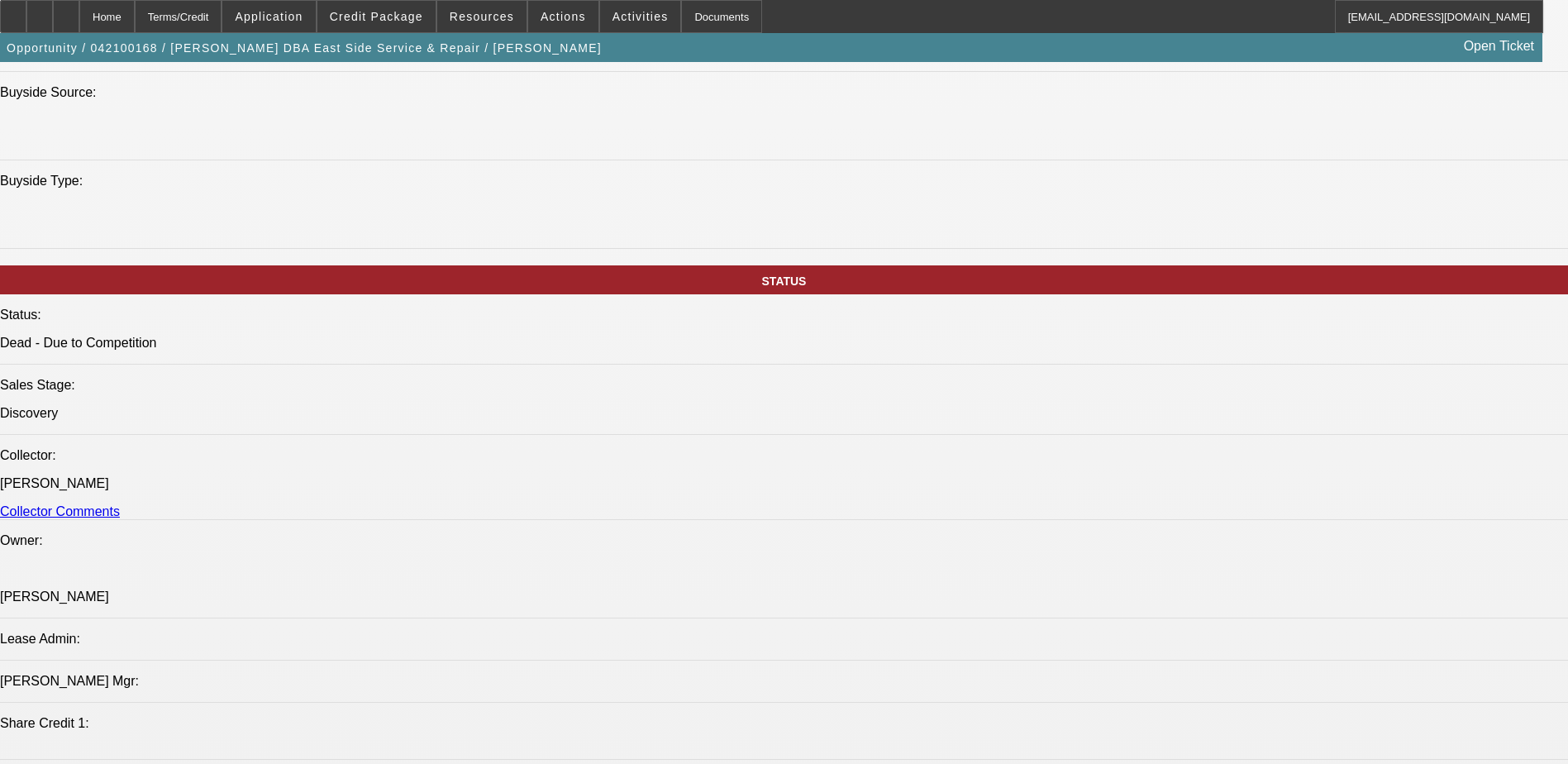
select select "1"
select select "4"
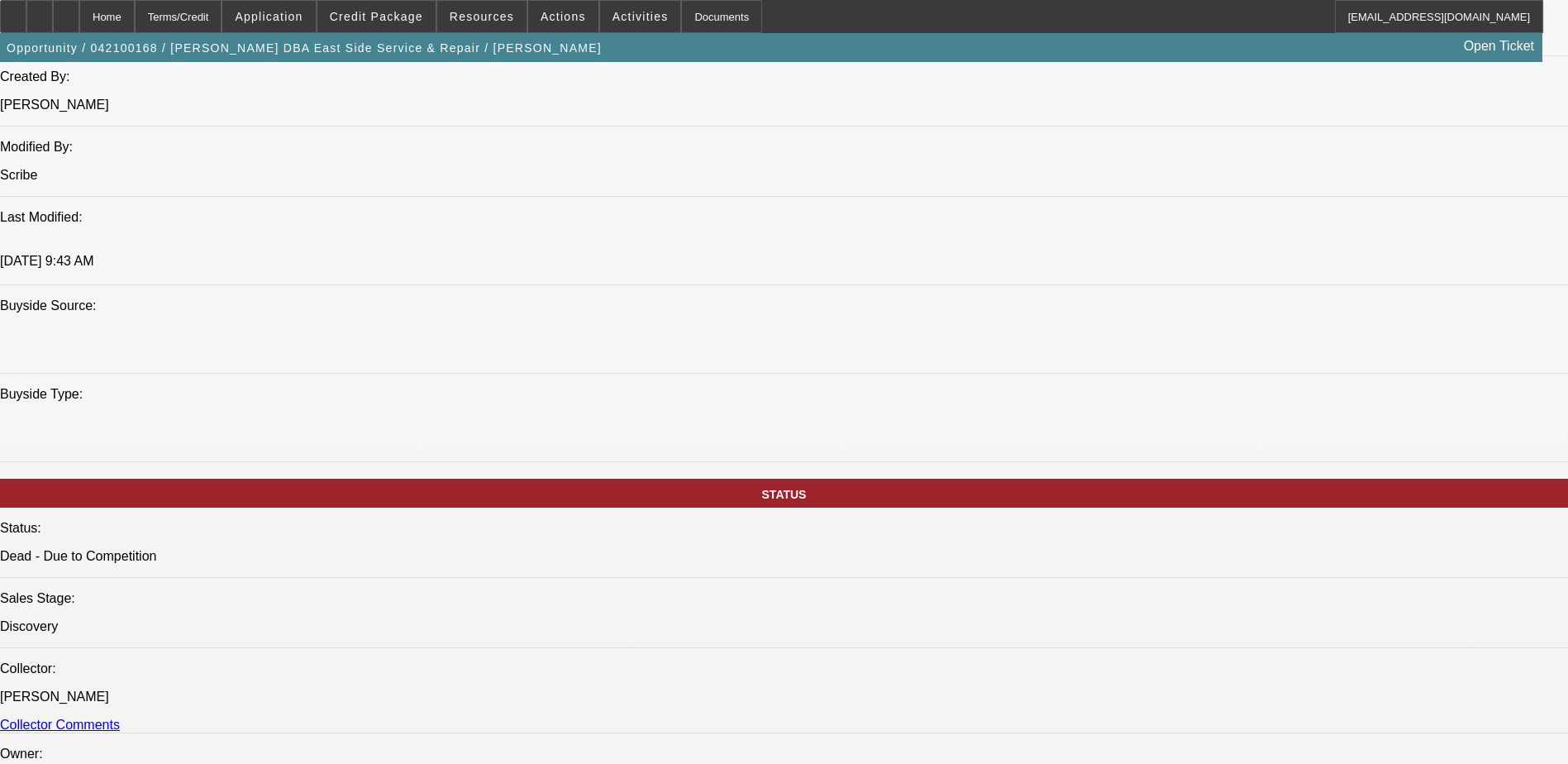
scroll to position [1306, 0]
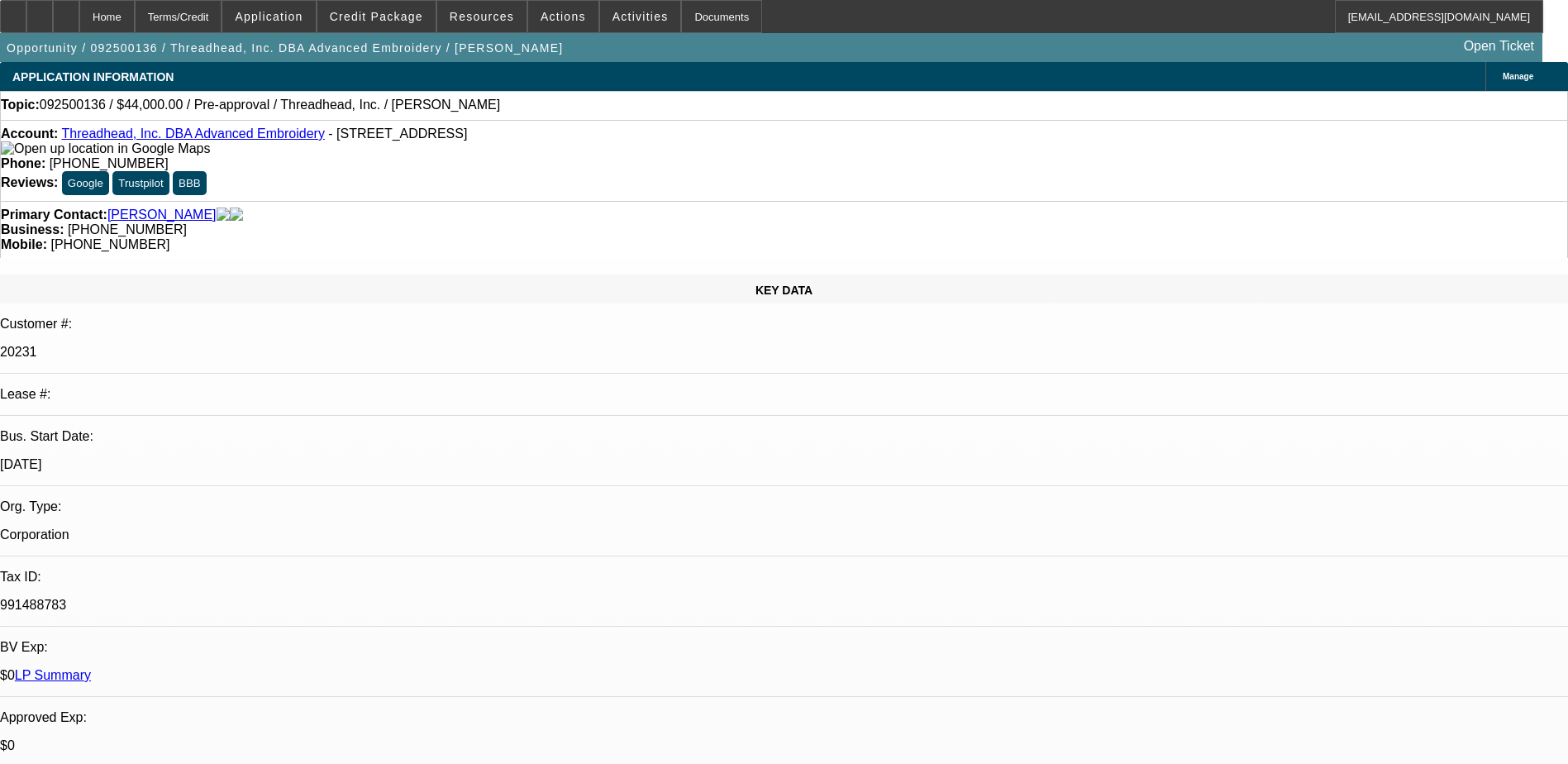
select select "0"
select select "2"
select select "0.1"
select select "4"
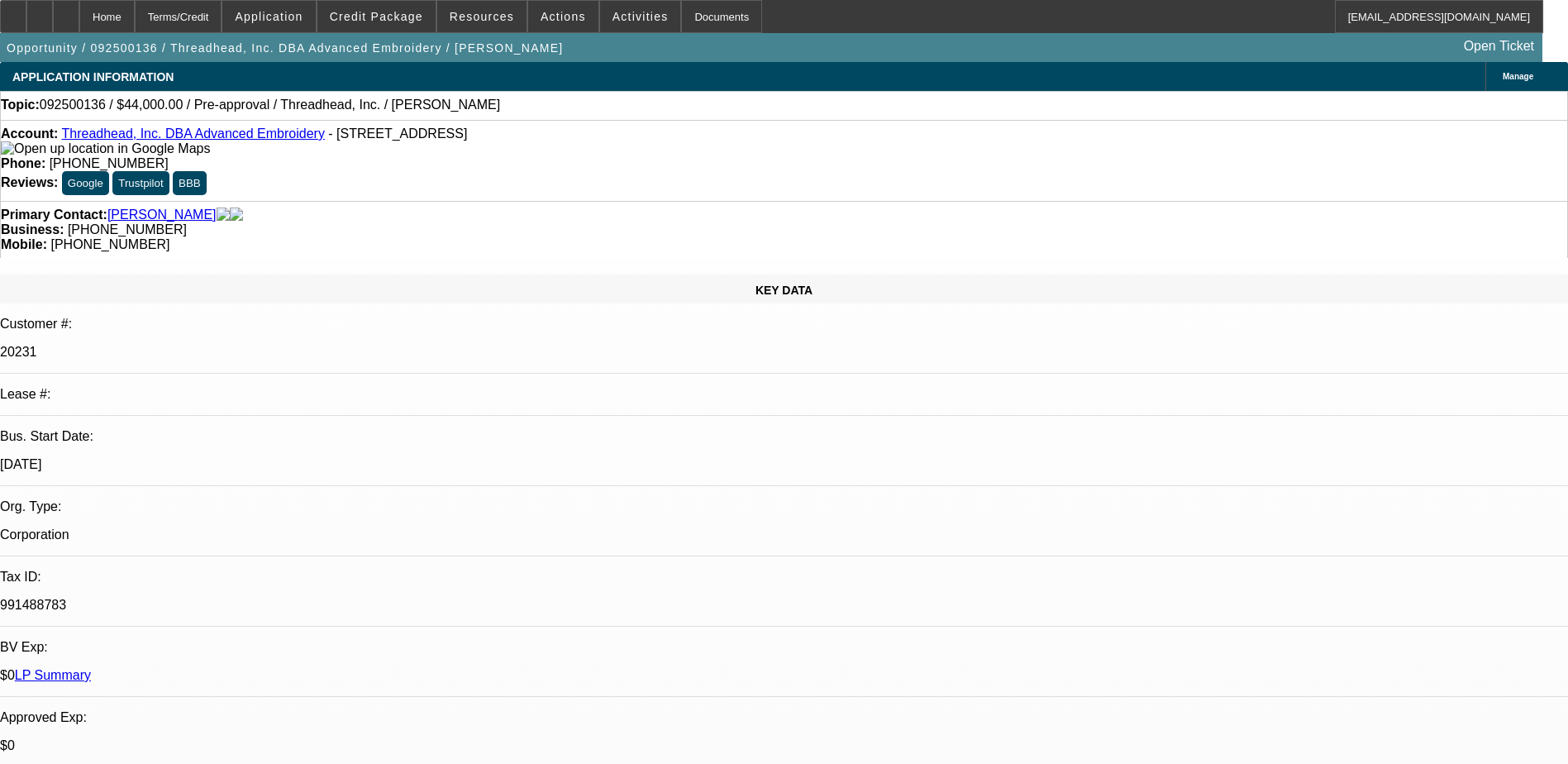
click at [687, 222] on div "Business: [PHONE_NUMBER]" at bounding box center [784, 230] width 1566 height 15
click at [367, 18] on span "Credit Package" at bounding box center [376, 17] width 93 height 13
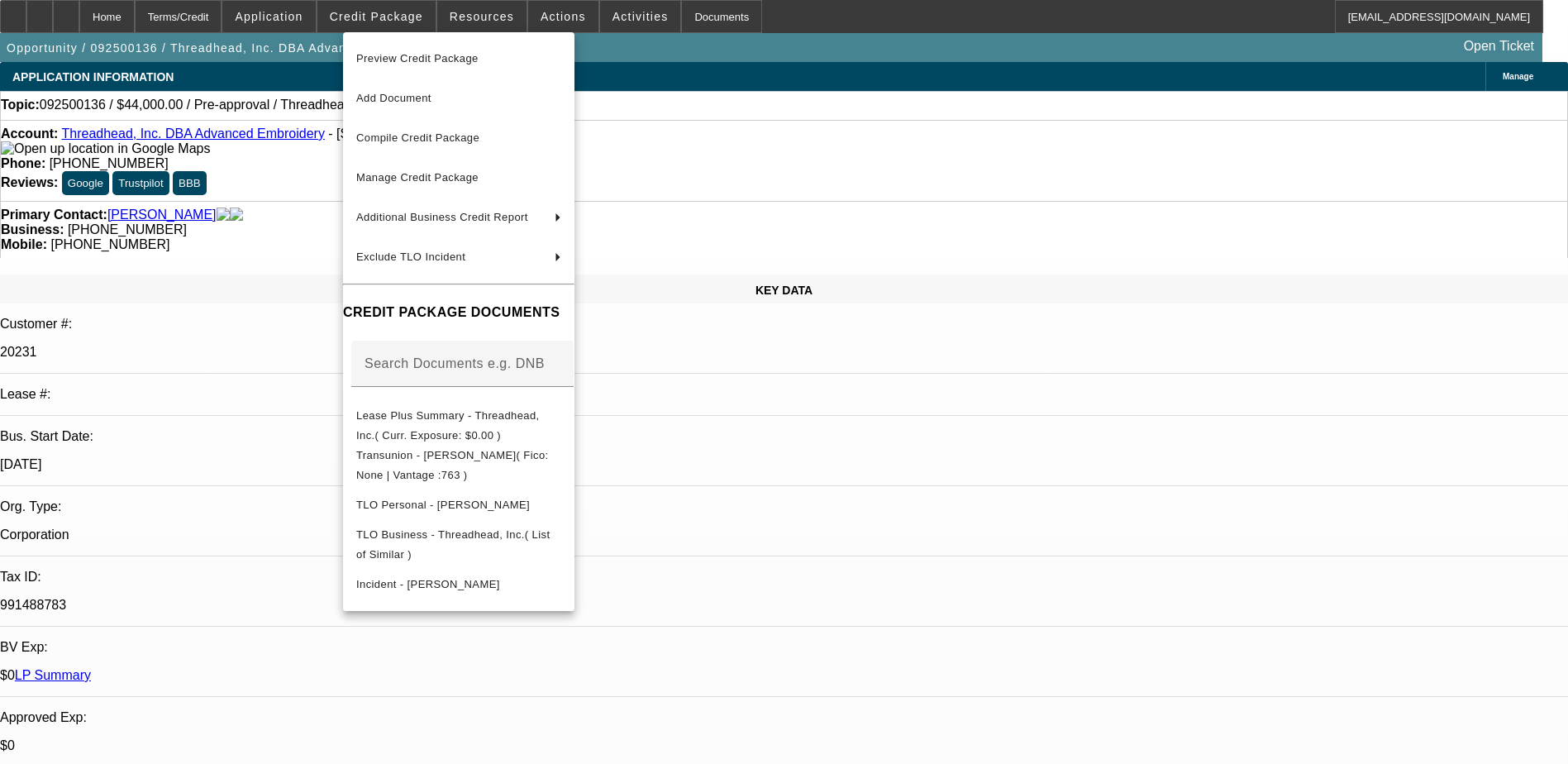
click at [946, 461] on div at bounding box center [784, 382] width 1568 height 764
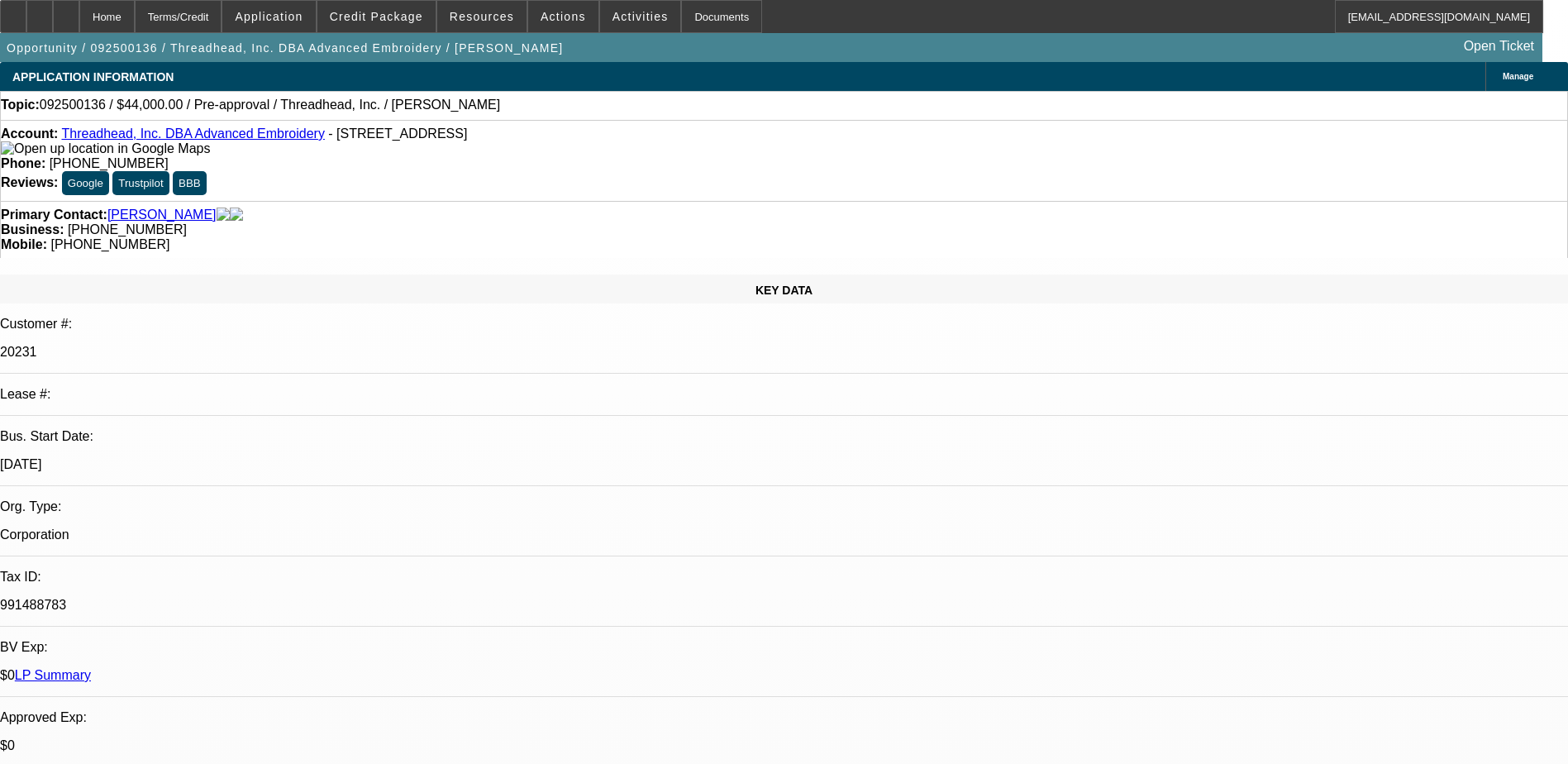
drag, startPoint x: 1286, startPoint y: 166, endPoint x: 1286, endPoint y: 175, distance: 9.0
click at [379, 13] on span "Credit Package" at bounding box center [376, 17] width 93 height 13
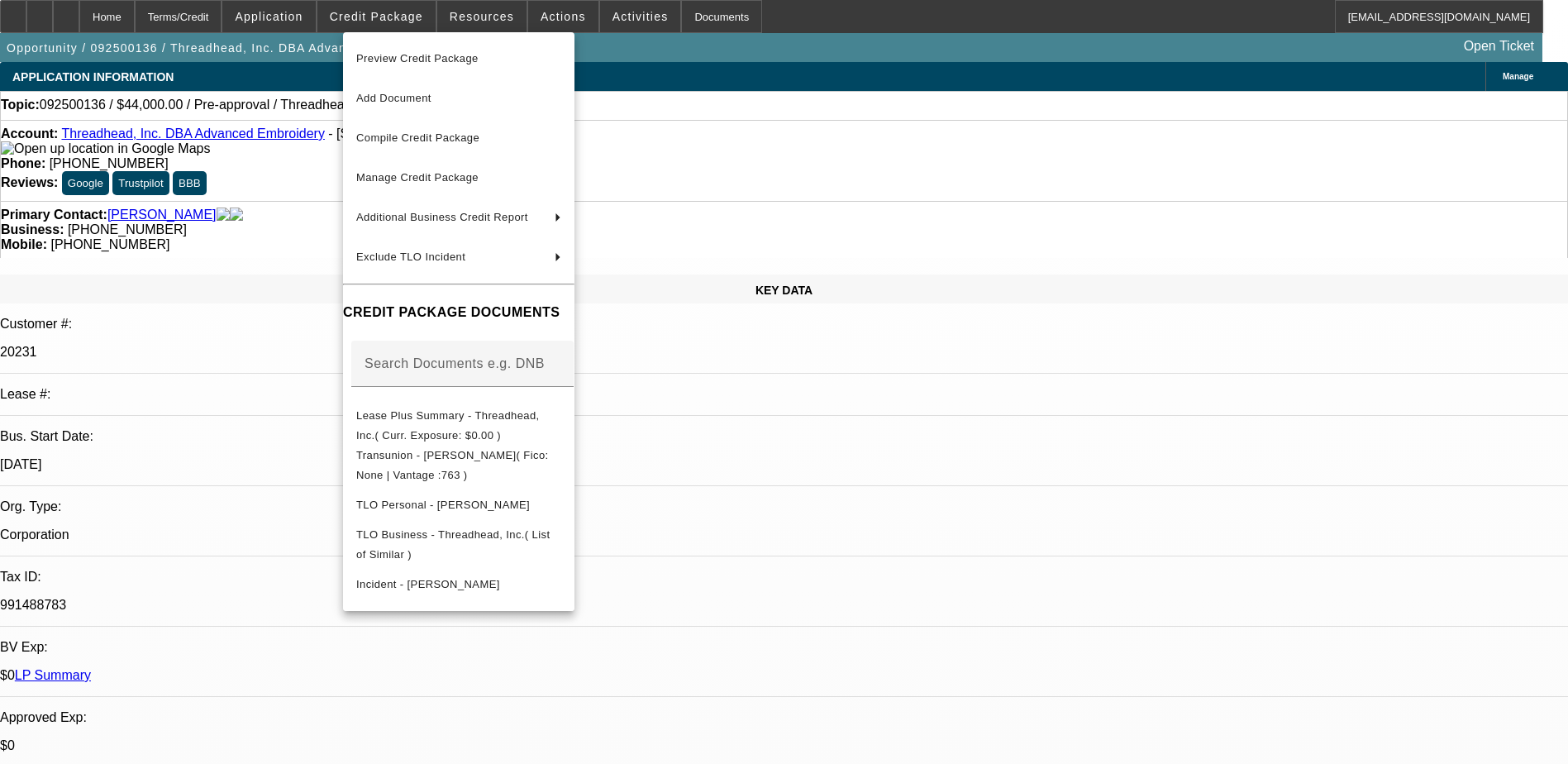
click at [1100, 715] on div at bounding box center [784, 382] width 1568 height 764
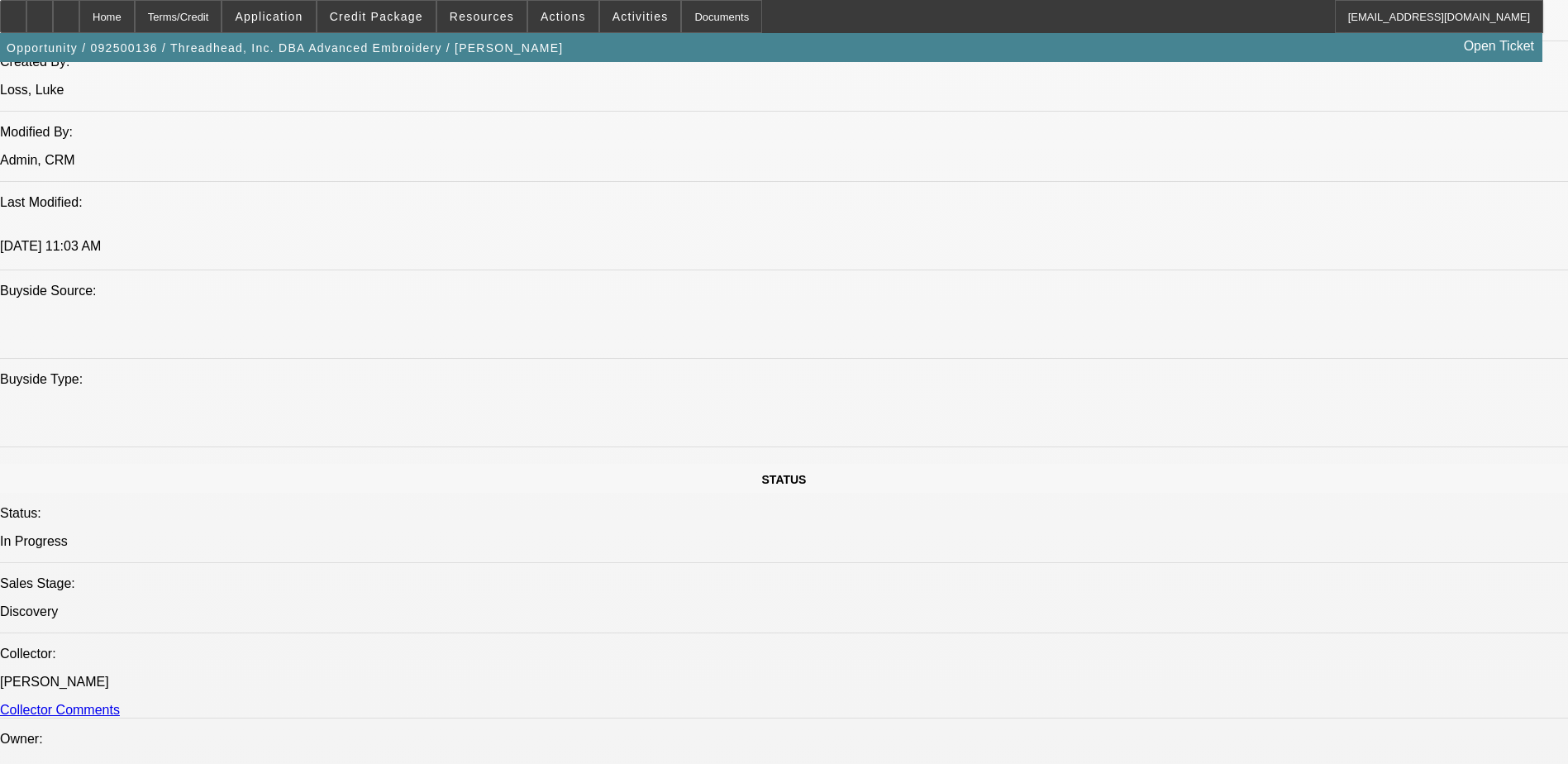
scroll to position [1653, 0]
